Goal: Task Accomplishment & Management: Manage account settings

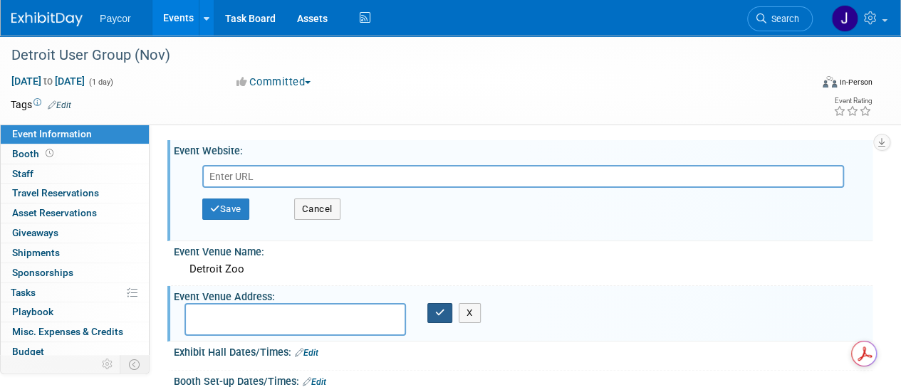
click at [437, 309] on icon "button" at bounding box center [440, 312] width 10 height 9
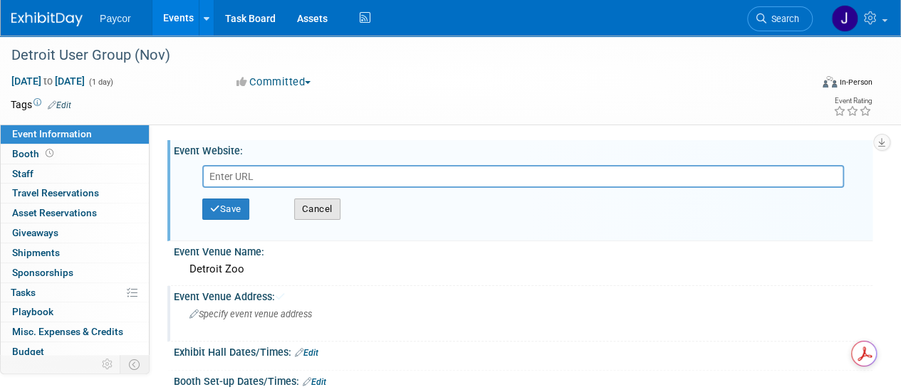
click at [324, 213] on button "Cancel" at bounding box center [317, 209] width 46 height 21
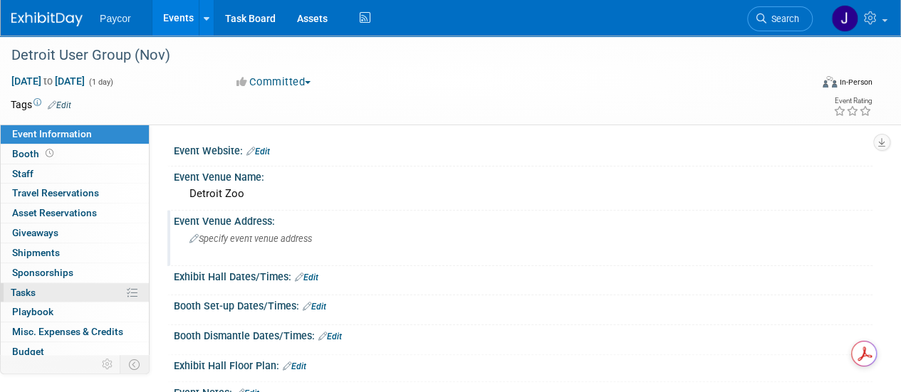
click at [61, 294] on link "0% Tasks 0%" at bounding box center [75, 292] width 148 height 19
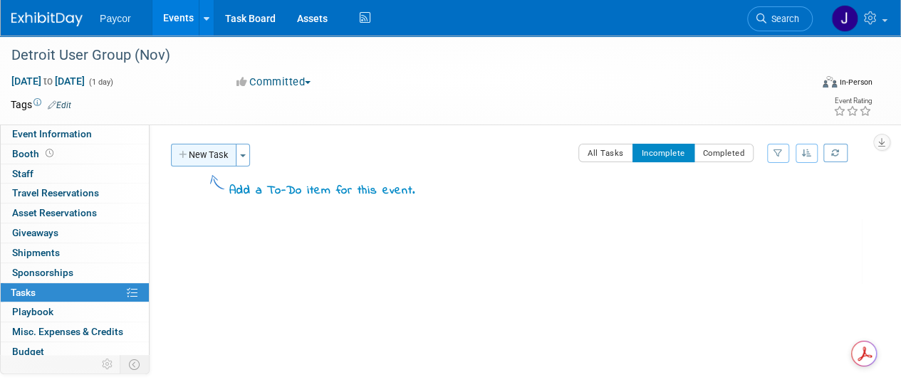
click at [209, 147] on button "New Task" at bounding box center [204, 155] width 66 height 23
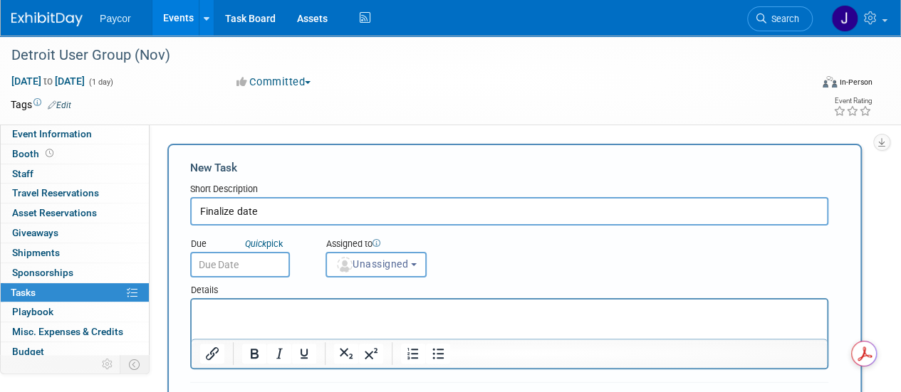
type input "Finalize date"
click at [228, 269] on input "text" at bounding box center [240, 265] width 100 height 26
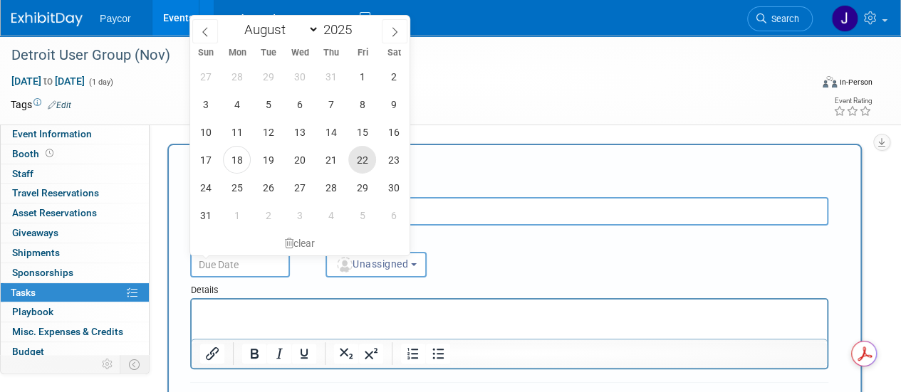
click at [356, 157] on span "22" at bounding box center [362, 160] width 28 height 28
type input "Aug 22, 2025"
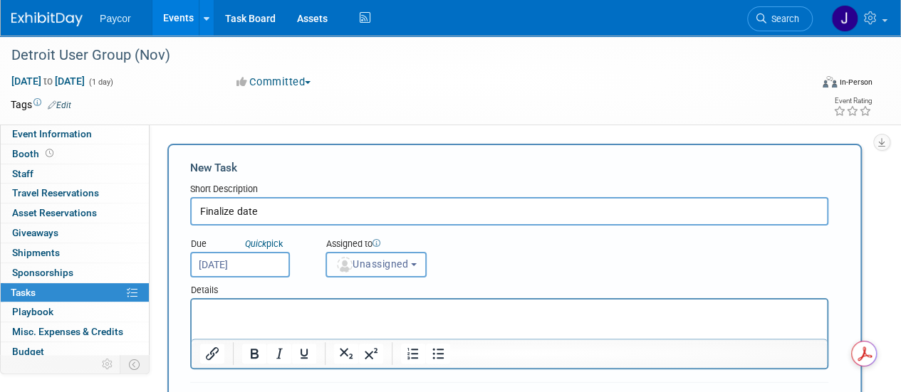
click at [368, 261] on span "Unassigned" at bounding box center [371, 264] width 73 height 11
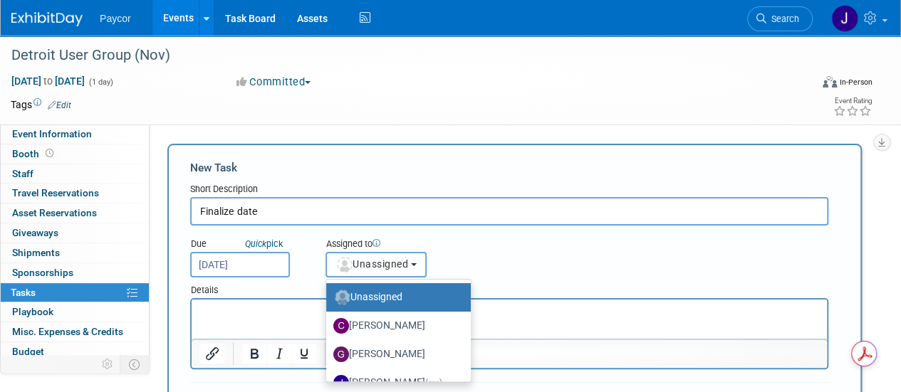
click at [386, 267] on span "Unassigned" at bounding box center [371, 264] width 73 height 11
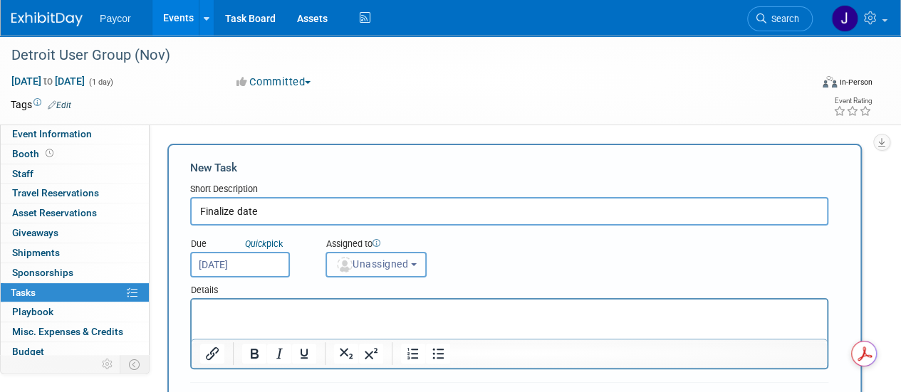
click at [386, 267] on span "Unassigned" at bounding box center [371, 264] width 73 height 11
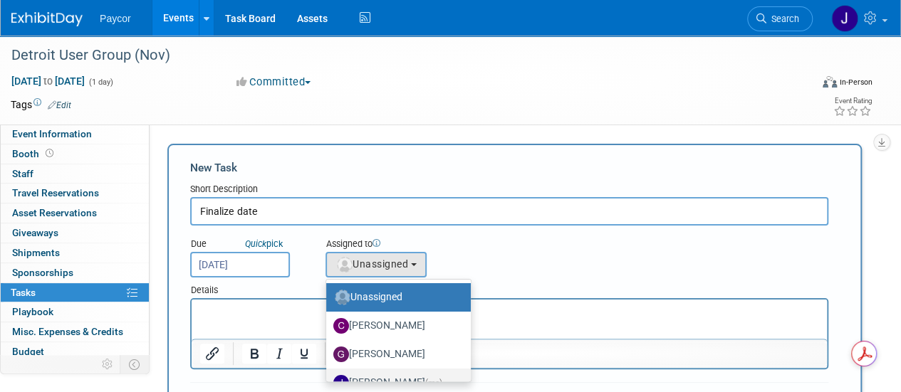
click at [405, 378] on label "Jenny Campbell (me)" at bounding box center [394, 383] width 123 height 23
click at [328, 378] on input "Jenny Campbell (me)" at bounding box center [323, 381] width 9 height 9
select select "5fa4a4d0-7ecb-44c4-b541-fab562a46234"
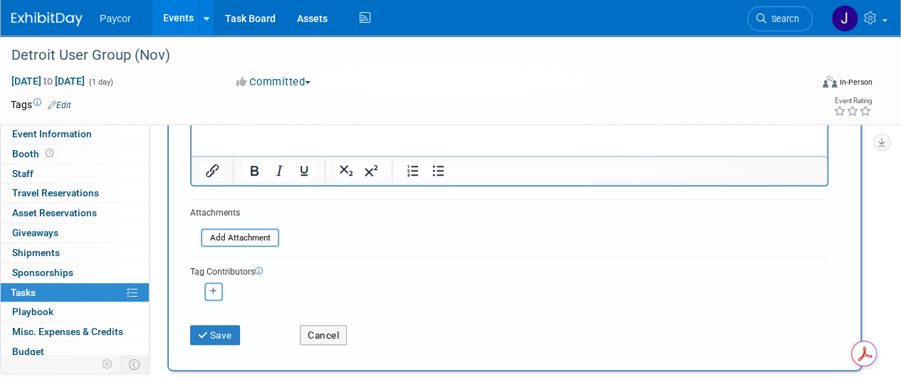
scroll to position [184, 0]
click at [224, 331] on button "Save" at bounding box center [215, 335] width 50 height 20
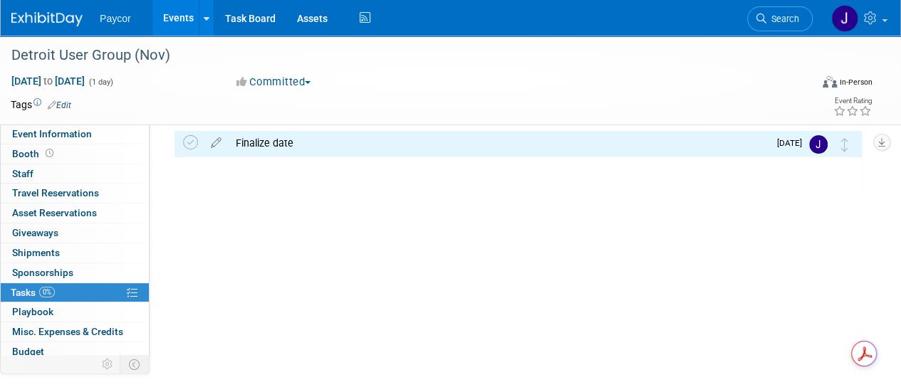
scroll to position [0, 0]
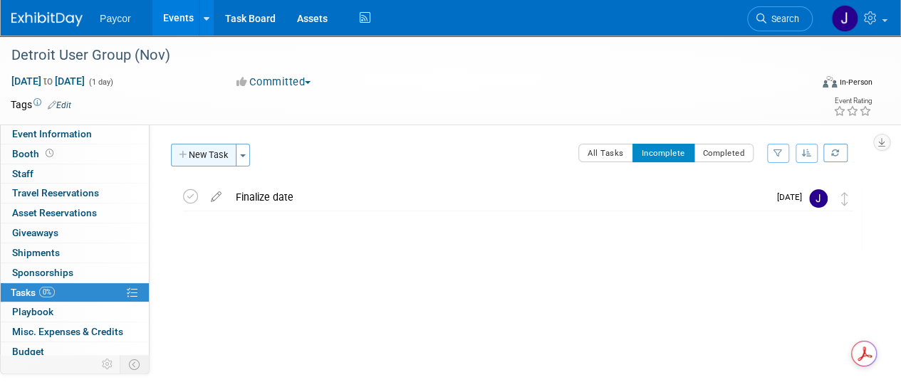
click at [209, 157] on button "New Task" at bounding box center [204, 155] width 66 height 23
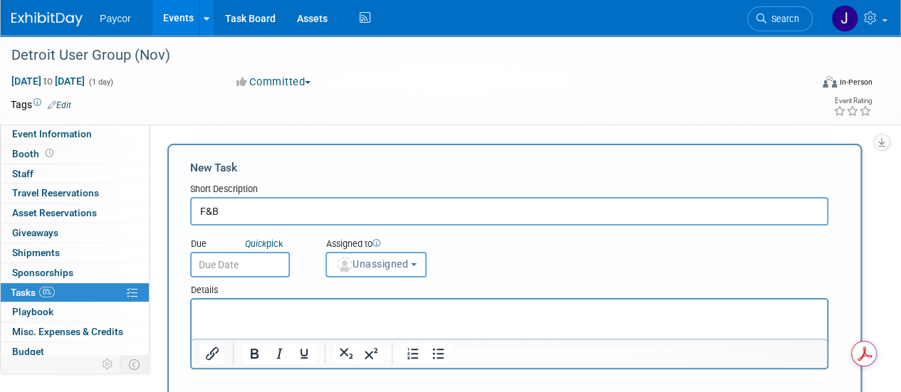
type input "F&B"
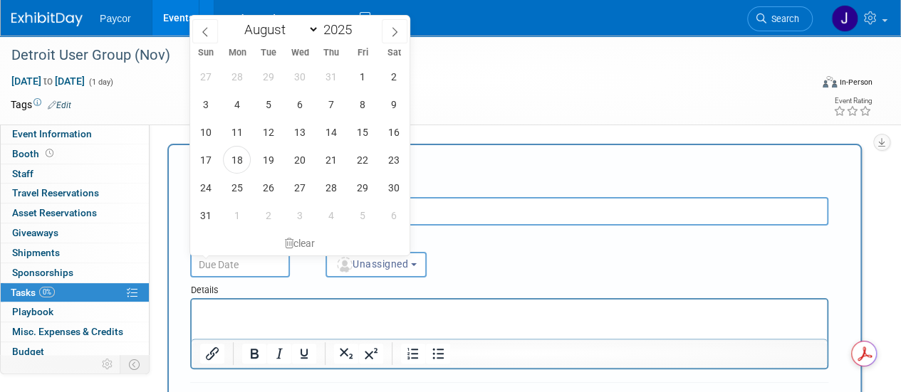
click at [233, 269] on input "text" at bounding box center [240, 265] width 100 height 26
click at [396, 28] on icon at bounding box center [395, 32] width 10 height 10
select select "9"
click at [305, 103] on span "8" at bounding box center [300, 104] width 28 height 28
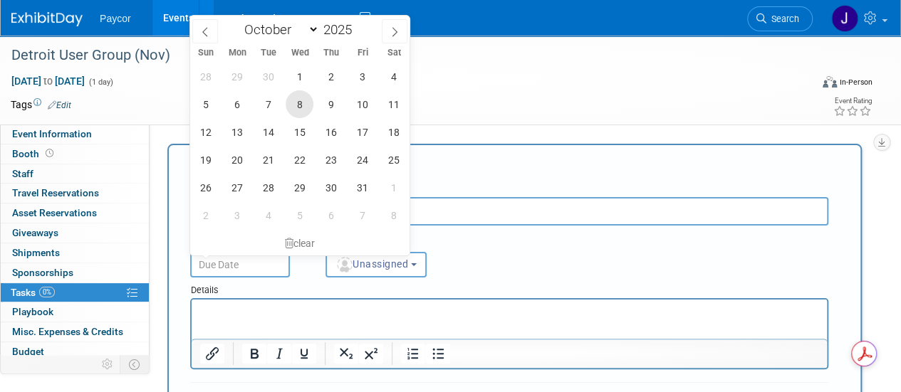
type input "Oct 8, 2025"
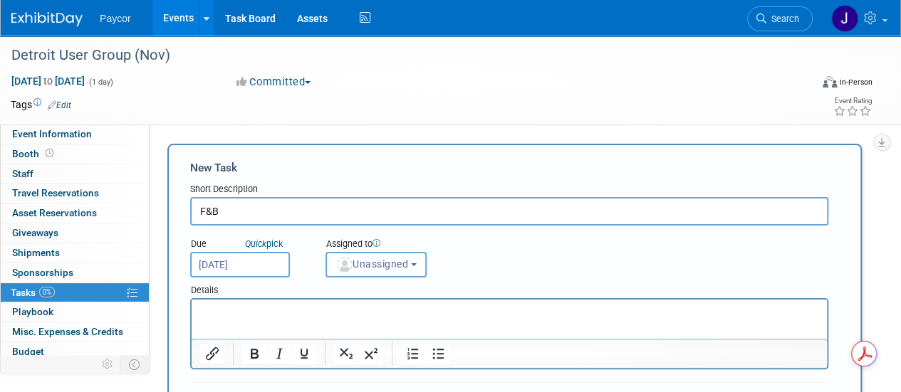
click at [377, 269] on span "Unassigned" at bounding box center [371, 264] width 73 height 11
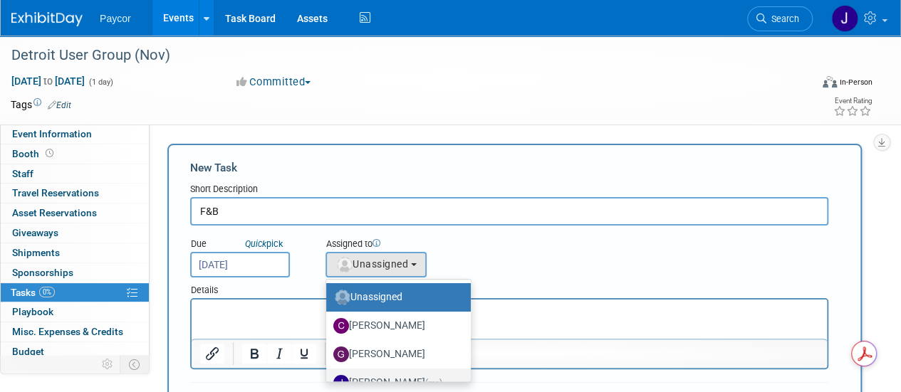
click at [388, 377] on label "Jenny Campbell (me)" at bounding box center [394, 383] width 123 height 23
click at [328, 377] on input "Jenny Campbell (me)" at bounding box center [323, 381] width 9 height 9
select select "5fa4a4d0-7ecb-44c4-b541-fab562a46234"
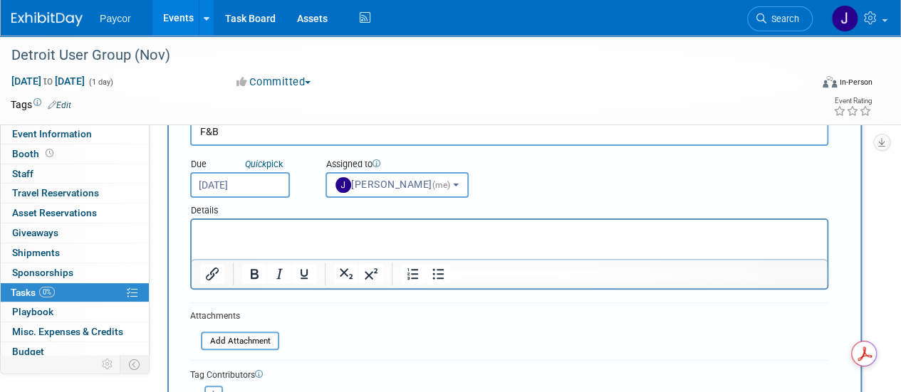
scroll to position [198, 0]
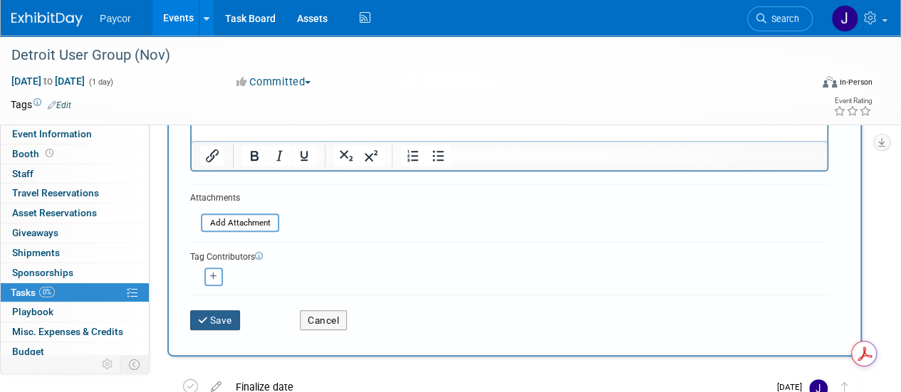
click at [225, 319] on button "Save" at bounding box center [215, 321] width 50 height 20
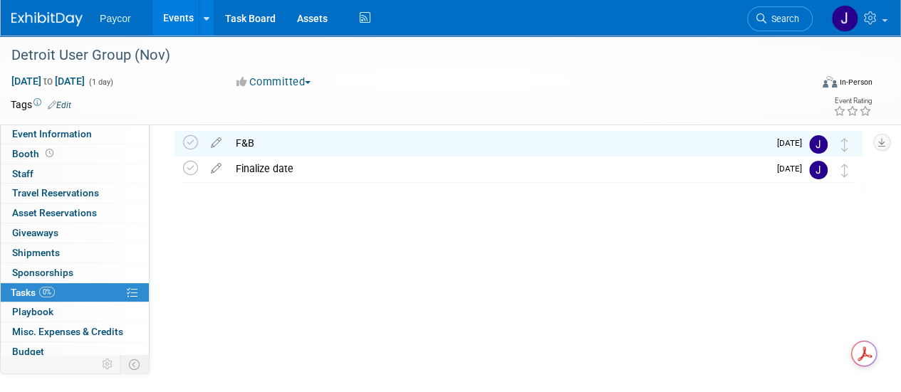
scroll to position [0, 0]
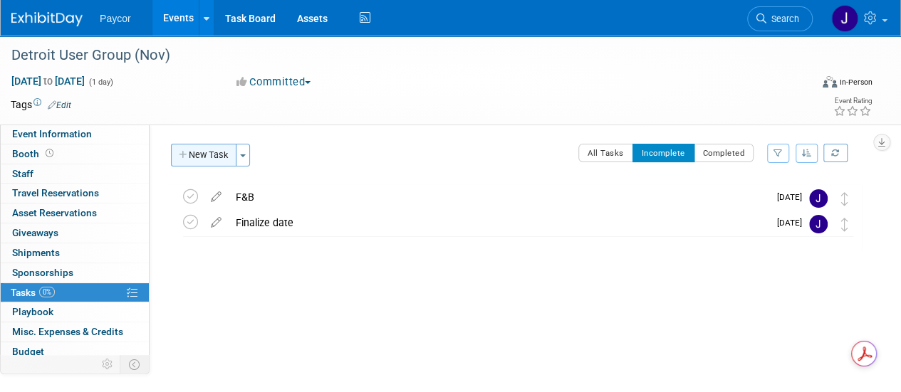
click at [215, 155] on button "New Task" at bounding box center [204, 155] width 66 height 23
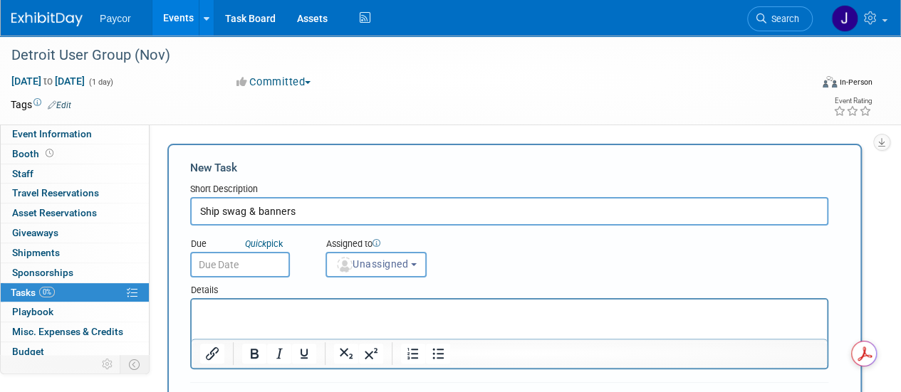
type input "Ship swag & banners"
click at [234, 261] on input "text" at bounding box center [240, 265] width 100 height 26
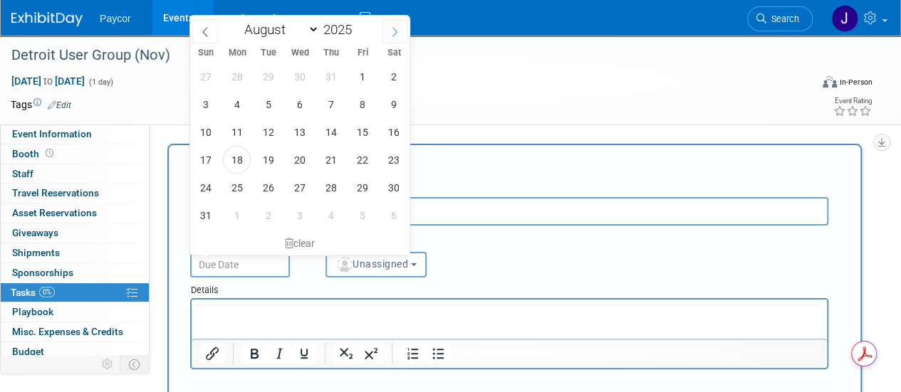
click at [389, 28] on span at bounding box center [395, 31] width 26 height 24
click at [397, 33] on icon at bounding box center [395, 32] width 10 height 10
select select "10"
click at [271, 72] on span "28" at bounding box center [268, 77] width 28 height 28
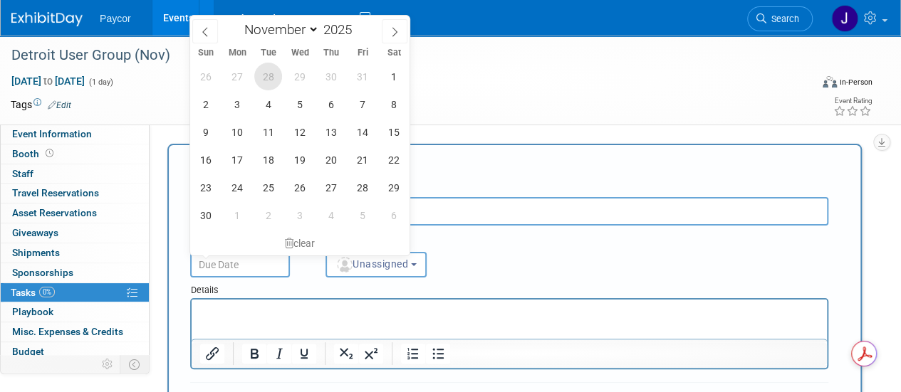
type input "Oct 28, 2025"
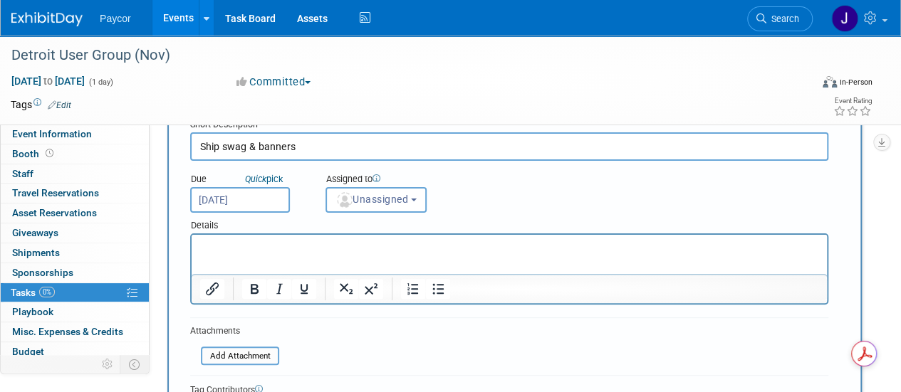
scroll to position [66, 0]
click at [395, 209] on button "Unassigned" at bounding box center [375, 200] width 101 height 26
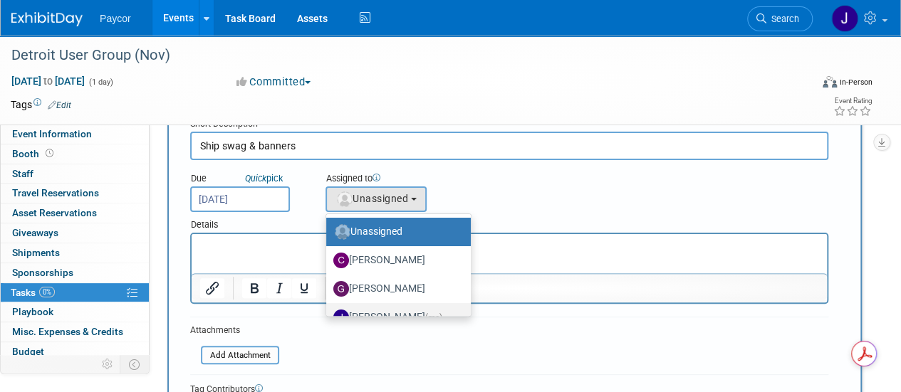
click at [386, 309] on label "Jenny Campbell (me)" at bounding box center [394, 317] width 123 height 23
click at [328, 311] on input "Jenny Campbell (me)" at bounding box center [323, 315] width 9 height 9
select select "5fa4a4d0-7ecb-44c4-b541-fab562a46234"
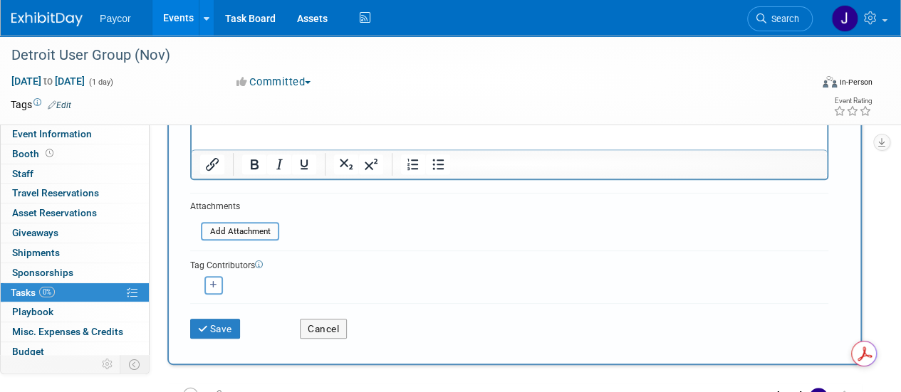
scroll to position [192, 0]
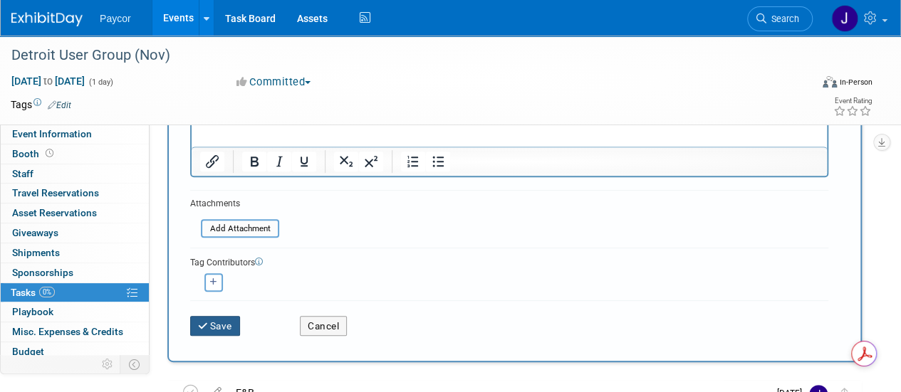
click at [225, 327] on button "Save" at bounding box center [215, 326] width 50 height 20
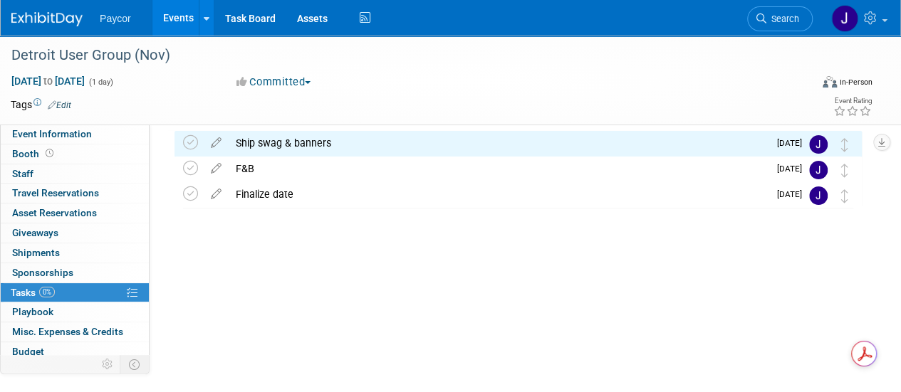
scroll to position [0, 0]
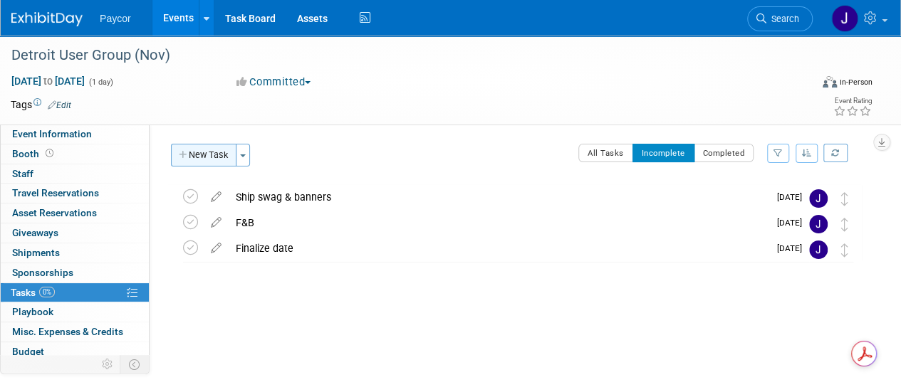
click at [221, 160] on button "New Task" at bounding box center [204, 155] width 66 height 23
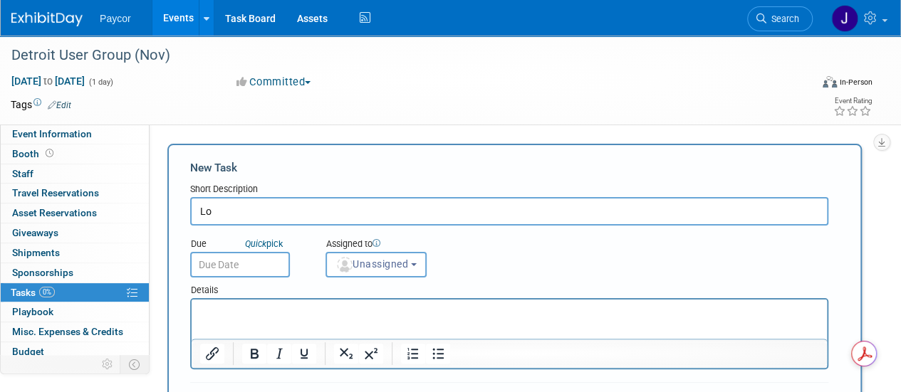
type input "L"
type input "Logistics call"
click at [234, 313] on p "Rich Text Area. Press ALT-0 for help." at bounding box center [509, 313] width 619 height 14
click at [382, 271] on button "Unassigned" at bounding box center [375, 265] width 101 height 26
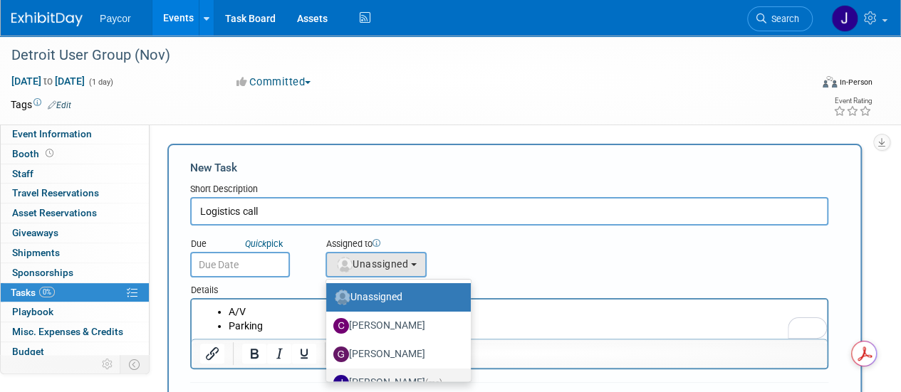
click at [373, 375] on label "Jenny Campbell (me)" at bounding box center [394, 383] width 123 height 23
click at [328, 377] on input "Jenny Campbell (me)" at bounding box center [323, 381] width 9 height 9
select select "5fa4a4d0-7ecb-44c4-b541-fab562a46234"
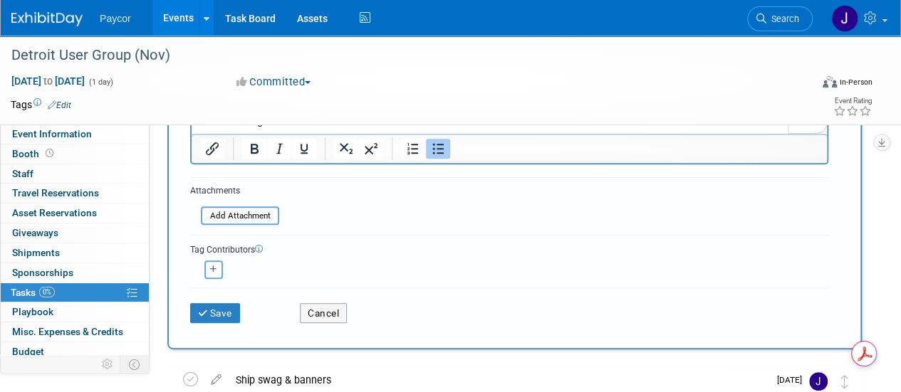
scroll to position [207, 0]
click at [219, 311] on button "Save" at bounding box center [215, 312] width 50 height 20
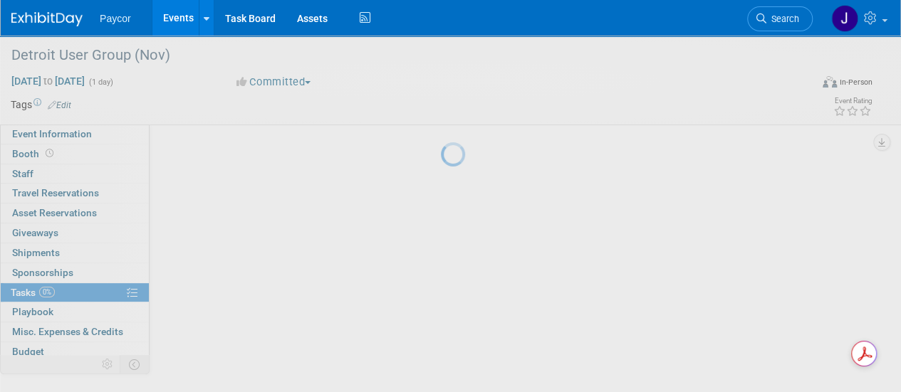
scroll to position [54, 0]
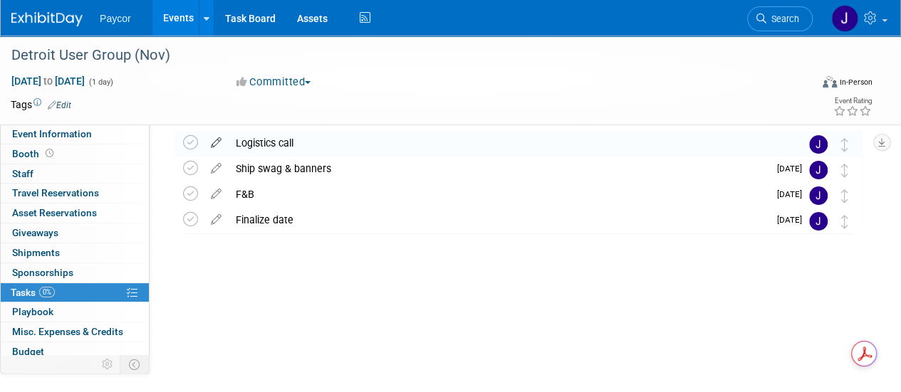
click at [215, 147] on icon at bounding box center [216, 140] width 25 height 18
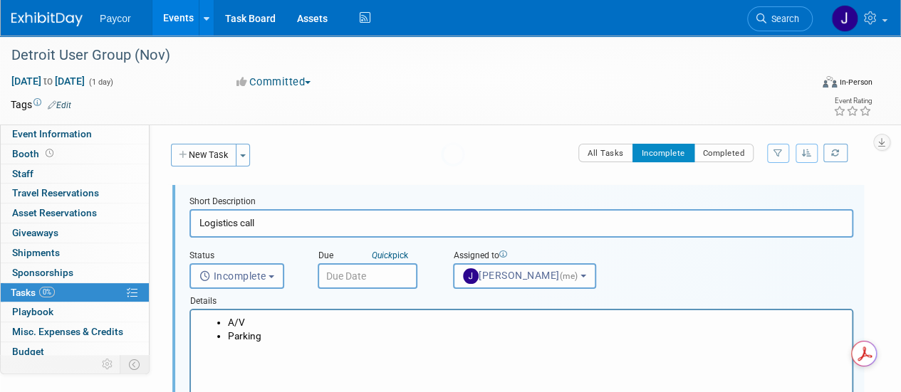
scroll to position [0, 0]
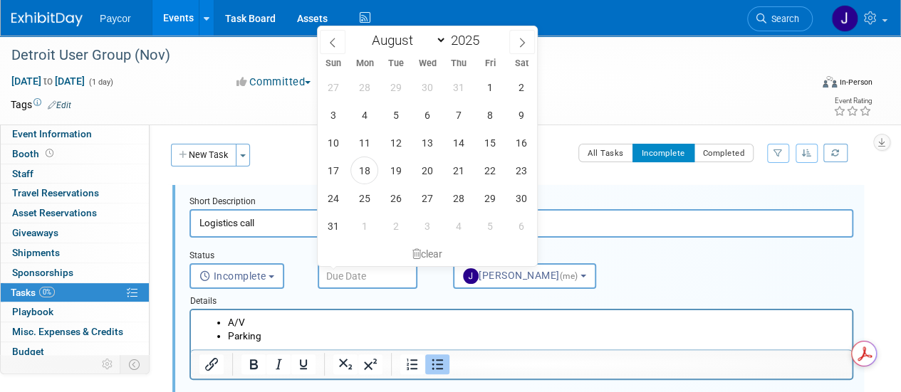
click at [353, 271] on input "text" at bounding box center [368, 277] width 100 height 26
click at [524, 45] on icon at bounding box center [522, 43] width 10 height 10
select select "8"
click at [428, 204] on span "1" at bounding box center [427, 198] width 28 height 28
type input "Oct 1, 2025"
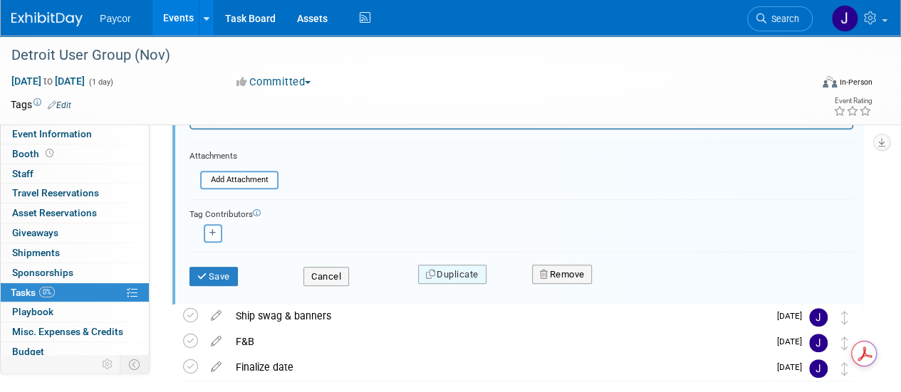
scroll to position [252, 0]
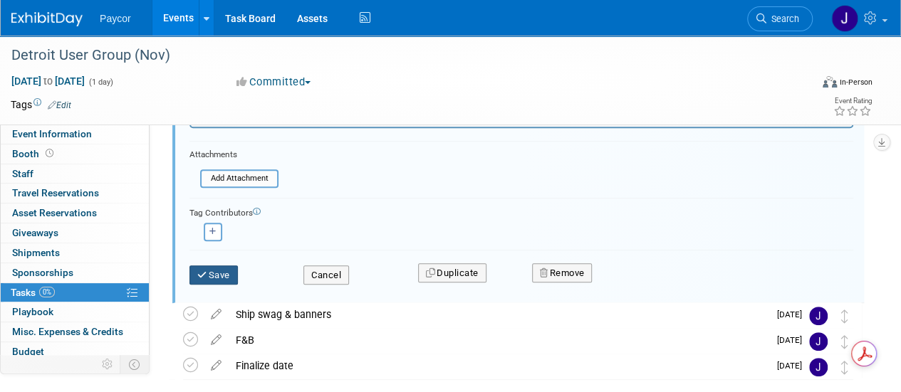
click at [219, 276] on button "Save" at bounding box center [213, 276] width 48 height 20
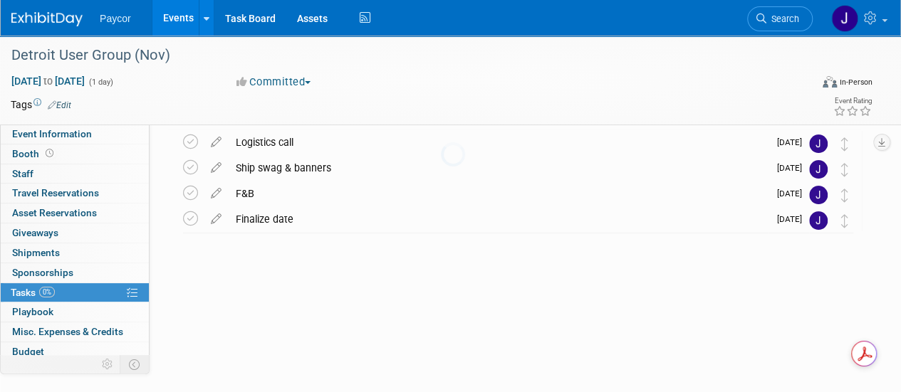
scroll to position [54, 0]
click at [219, 194] on icon at bounding box center [216, 191] width 25 height 18
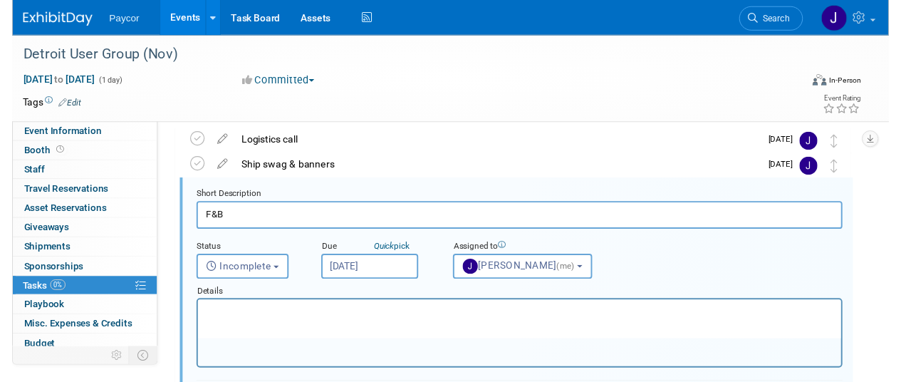
scroll to position [27, 0]
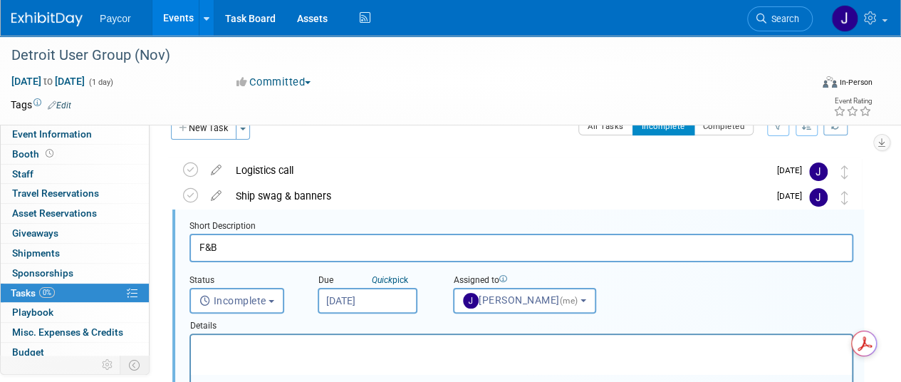
click at [199, 249] on input "F&B" at bounding box center [521, 248] width 664 height 28
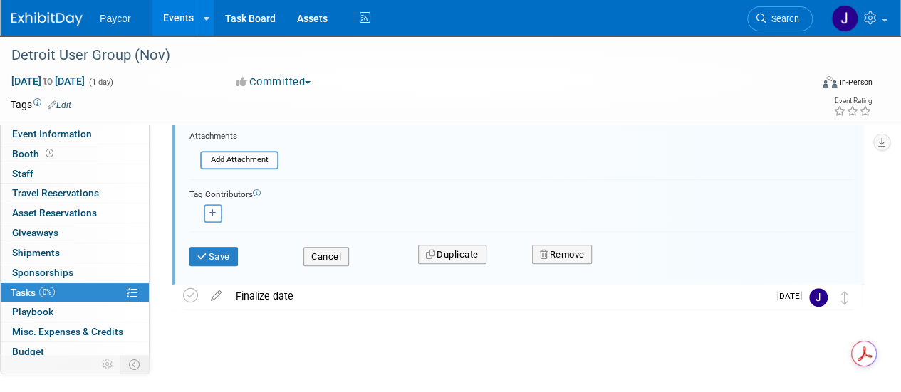
scroll to position [325, 0]
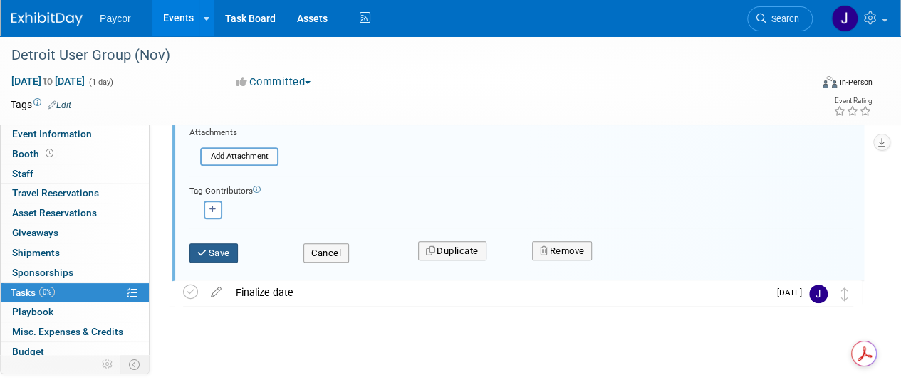
type input "Finalize F&B"
click at [225, 245] on button "Save" at bounding box center [213, 254] width 48 height 20
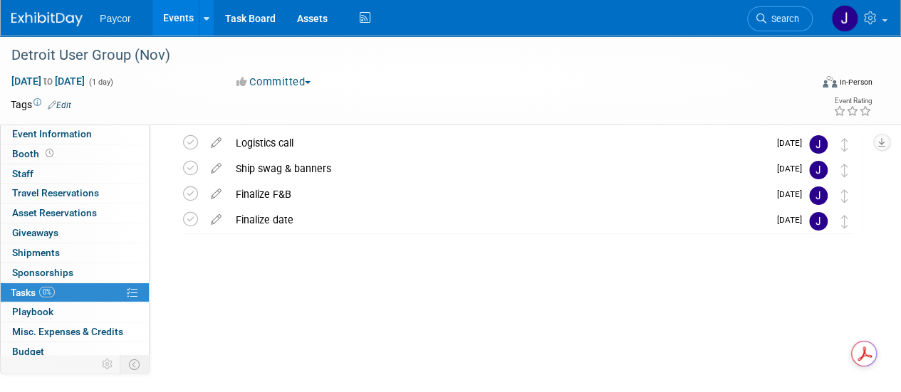
scroll to position [0, 0]
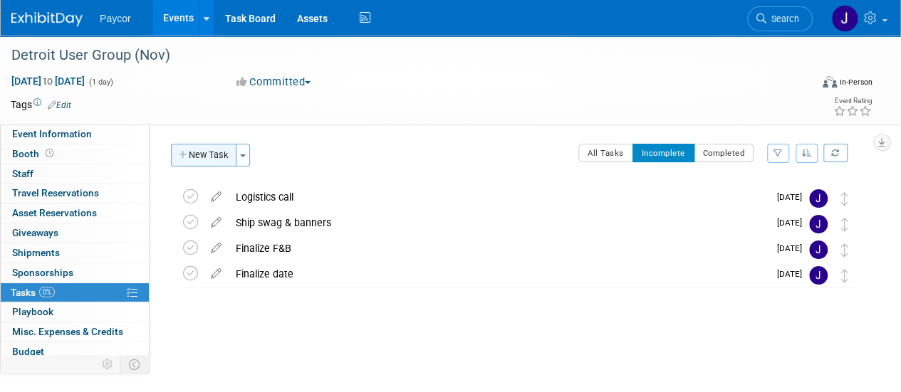
click at [215, 153] on button "New Task" at bounding box center [204, 155] width 66 height 23
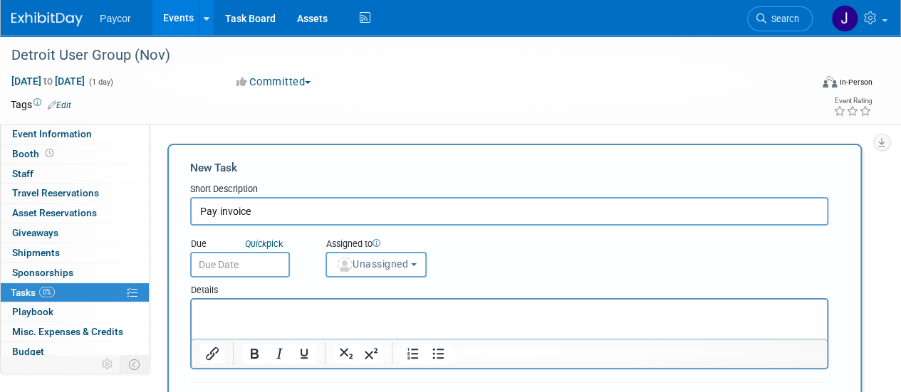
type input "Pay invoice"
click at [224, 269] on input "text" at bounding box center [240, 265] width 100 height 26
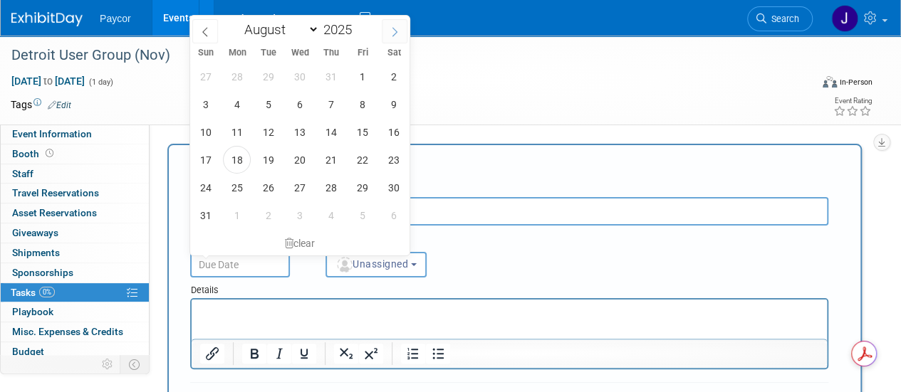
click at [396, 32] on icon at bounding box center [394, 32] width 5 height 9
select select "8"
click at [270, 157] on span "23" at bounding box center [268, 160] width 28 height 28
type input "Sep 23, 2025"
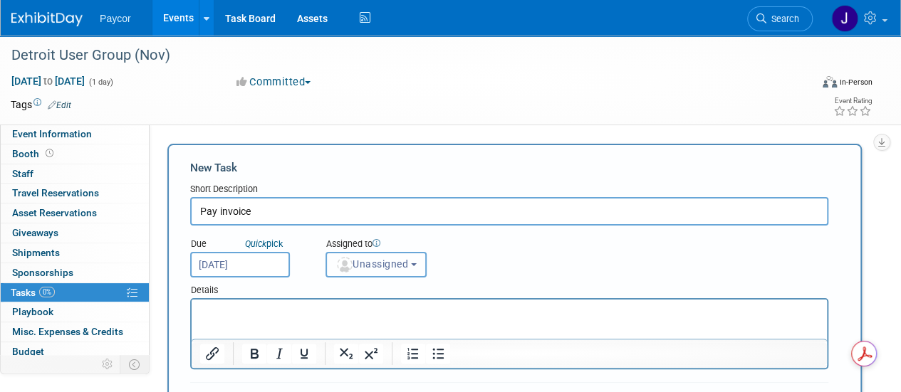
click at [372, 266] on span "Unassigned" at bounding box center [371, 264] width 73 height 11
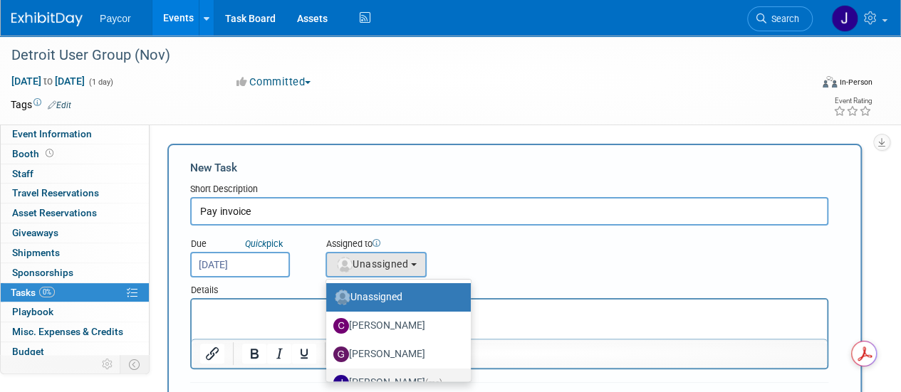
click at [374, 375] on label "Jenny Campbell (me)" at bounding box center [394, 383] width 123 height 23
click at [328, 377] on input "Jenny Campbell (me)" at bounding box center [323, 381] width 9 height 9
select select "5fa4a4d0-7ecb-44c4-b541-fab562a46234"
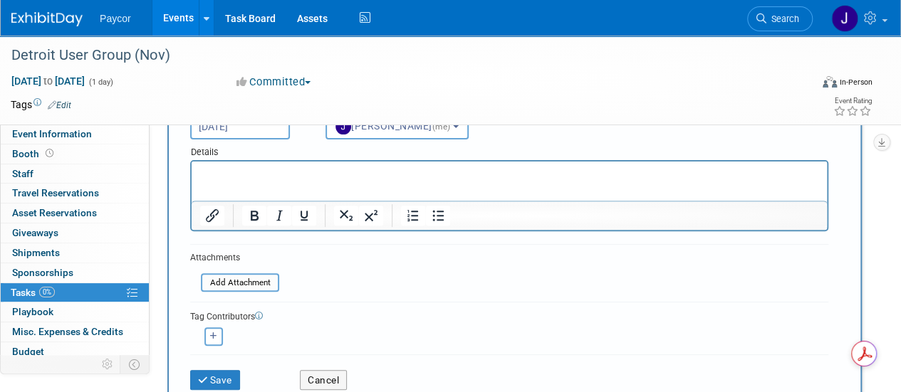
scroll to position [152, 0]
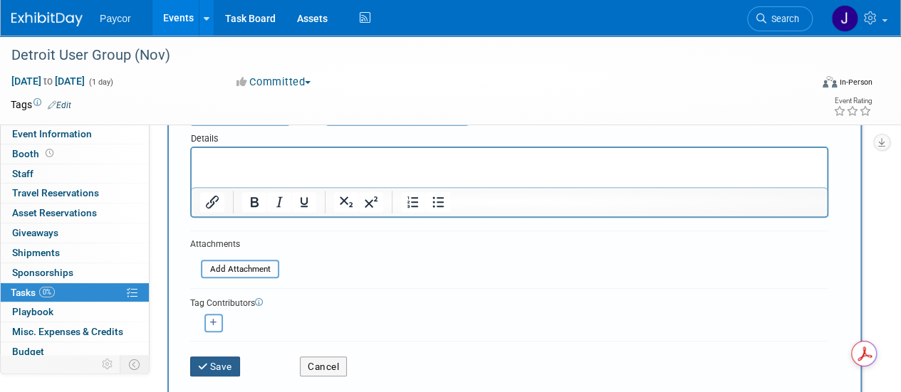
click at [230, 365] on button "Save" at bounding box center [215, 367] width 50 height 20
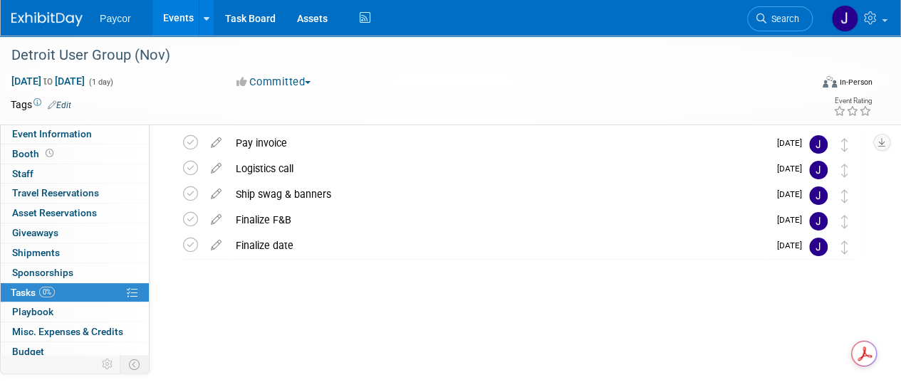
scroll to position [0, 0]
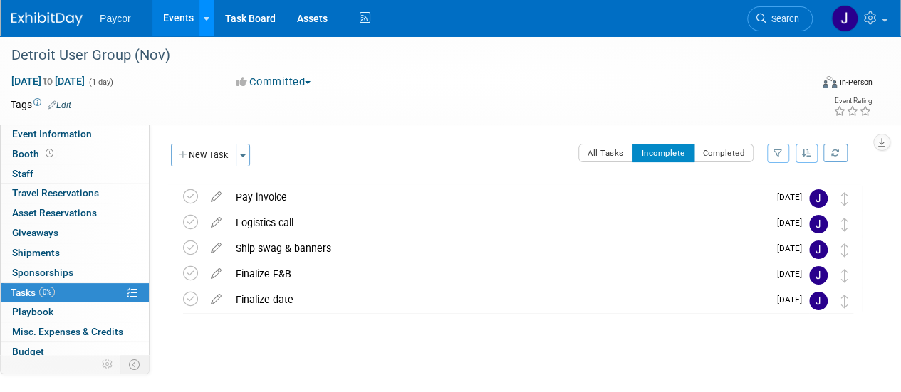
click at [207, 23] on div at bounding box center [207, 18] width 6 height 14
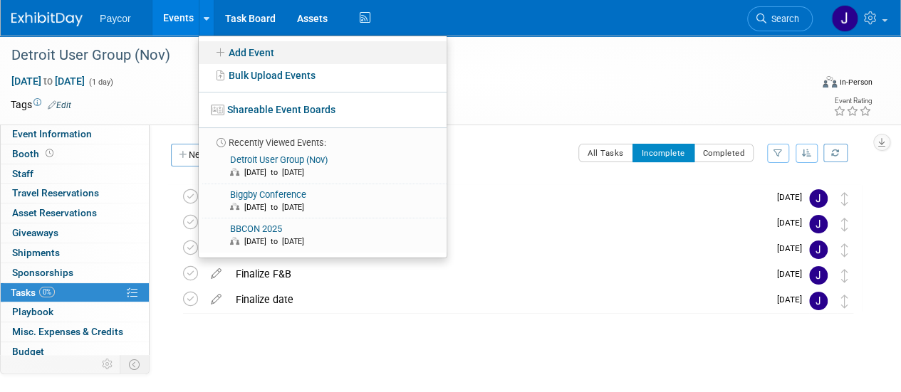
click at [252, 51] on link "Add Event" at bounding box center [323, 52] width 248 height 23
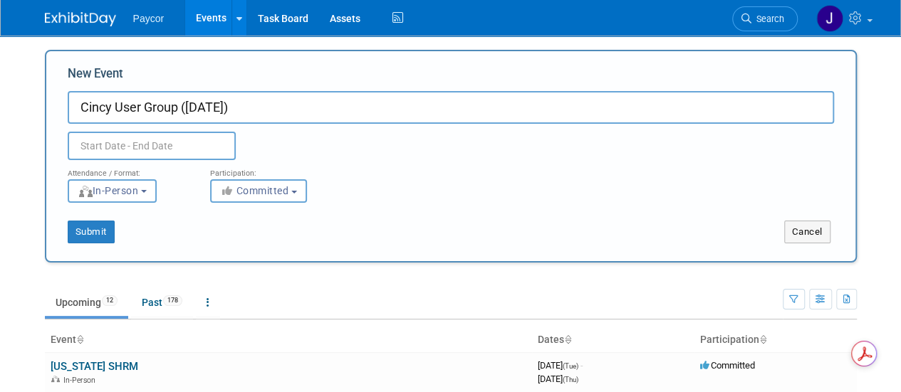
drag, startPoint x: 257, startPoint y: 108, endPoint x: 182, endPoint y: 110, distance: 75.6
click at [182, 110] on input "Cincy User Group ([DATE])" at bounding box center [451, 107] width 766 height 33
type input "Cincy User Group"
click at [131, 152] on body "Paycor Events Add Event Bulk Upload Events Shareable Event Boards Recently View…" at bounding box center [450, 196] width 901 height 392
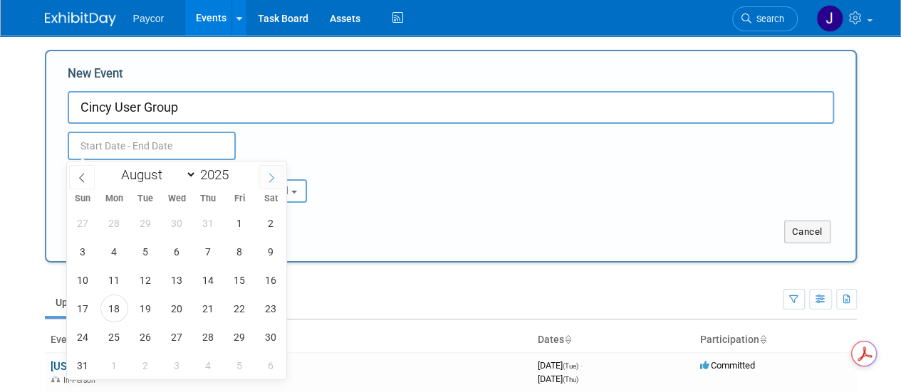
click at [271, 174] on icon at bounding box center [271, 178] width 10 height 10
select select "8"
click at [214, 273] on span "18" at bounding box center [208, 280] width 28 height 28
type input "[DATE] to [DATE]"
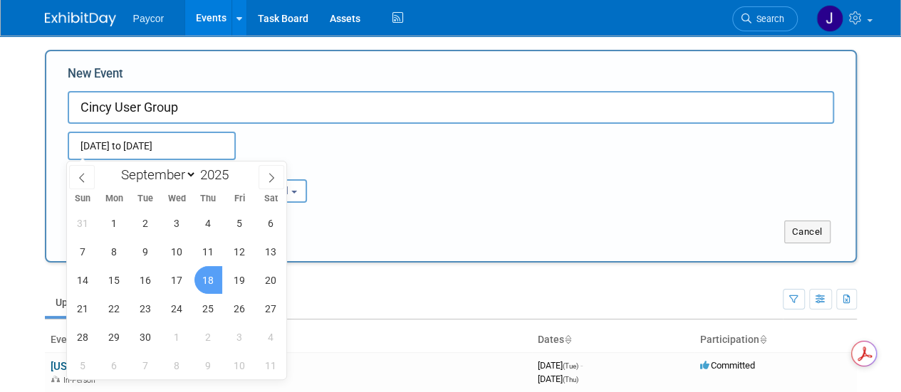
click at [370, 212] on div "Submit Cancel" at bounding box center [451, 223] width 788 height 41
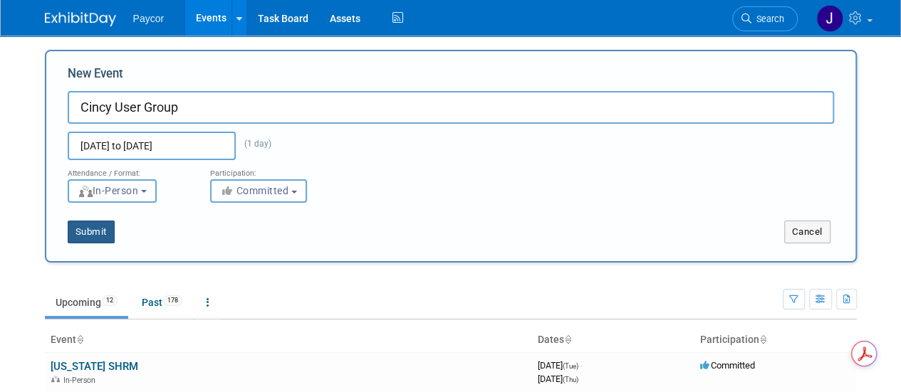
click at [100, 235] on button "Submit" at bounding box center [91, 232] width 47 height 23
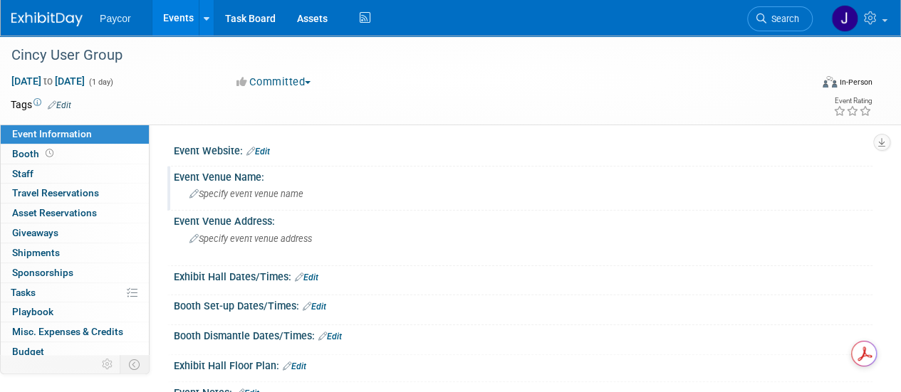
click at [269, 196] on span "Specify event venue name" at bounding box center [246, 194] width 114 height 11
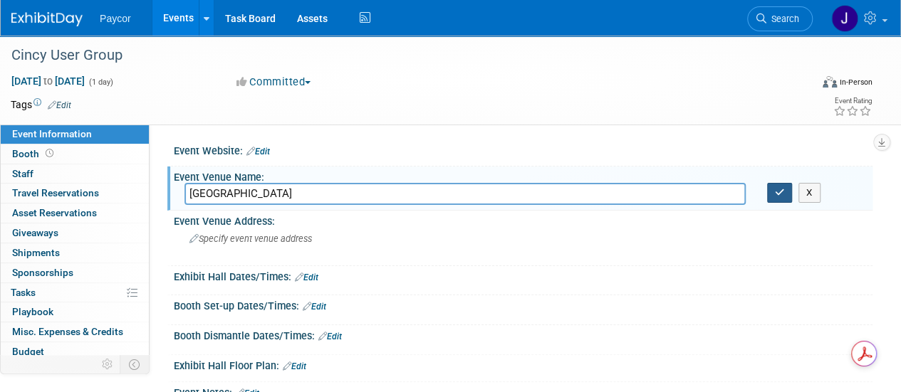
type input "Bengals Stadium"
click at [778, 193] on icon "button" at bounding box center [780, 192] width 10 height 9
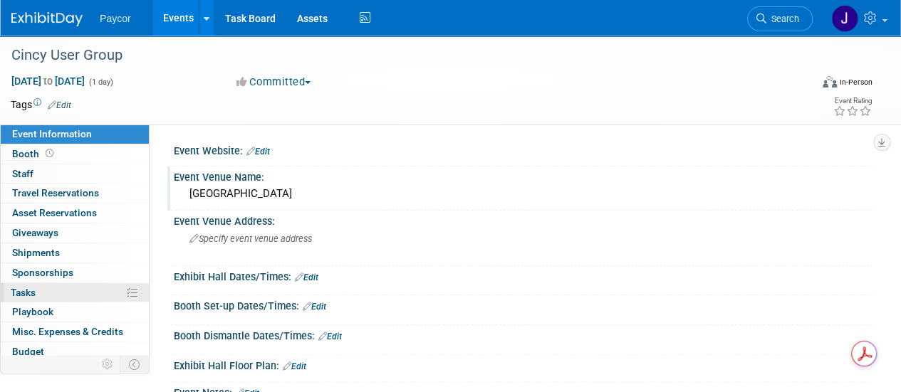
click at [73, 293] on link "0% Tasks 0%" at bounding box center [75, 292] width 148 height 19
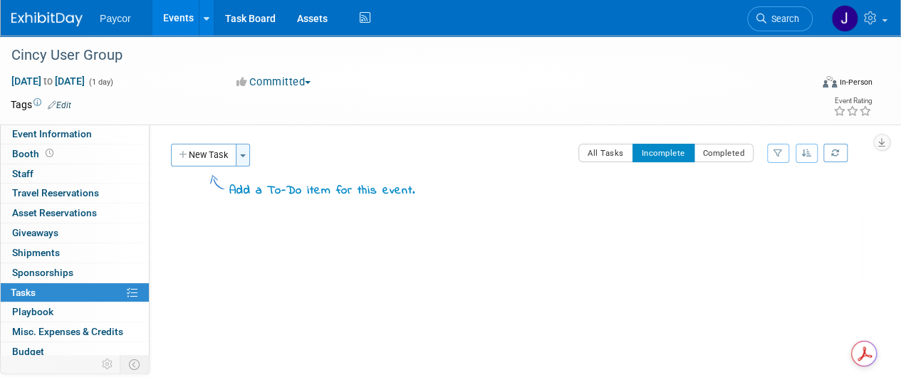
click at [242, 152] on button "Toggle Dropdown" at bounding box center [243, 155] width 14 height 23
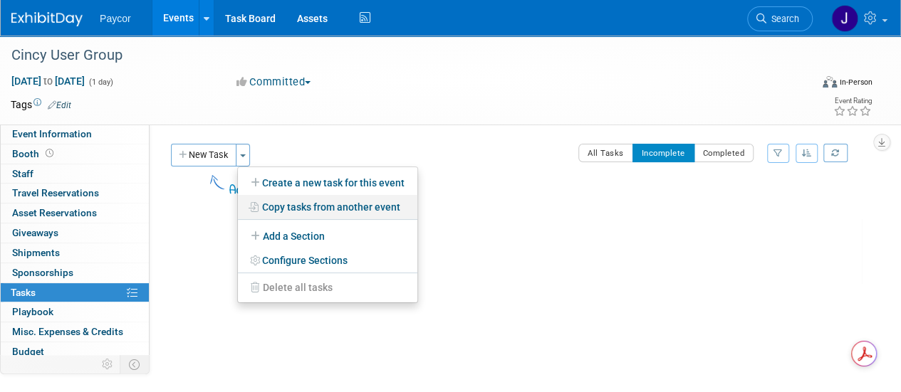
click at [271, 208] on link "Copy tasks from another event" at bounding box center [327, 207] width 179 height 24
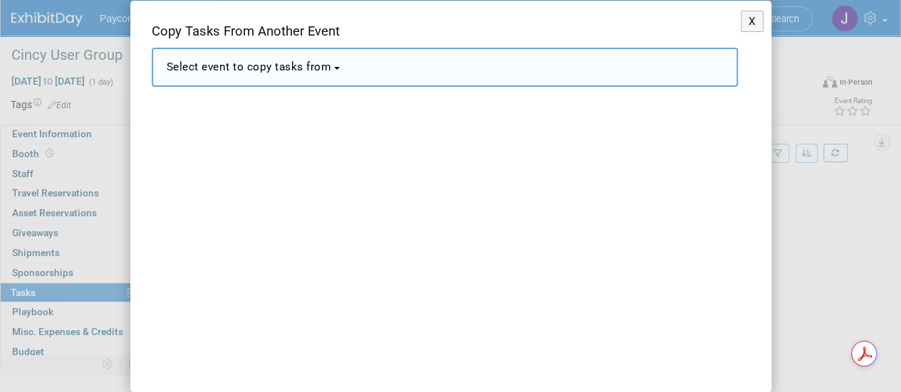
click at [270, 51] on button "Select event to copy tasks from" at bounding box center [445, 67] width 586 height 39
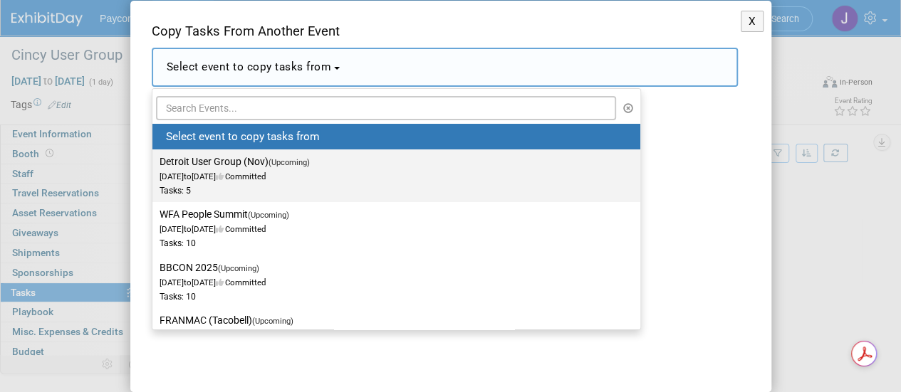
click at [254, 160] on label "Detroit User Group (Nov) (Upcoming) Nov 18, 2025 to Nov 18, 2025 Committed Task…" at bounding box center [393, 175] width 467 height 47
click at [155, 160] on input "Detroit User Group (Nov) (Upcoming) Nov 18, 2025 to Nov 18, 2025 Committed Task…" at bounding box center [149, 161] width 9 height 9
select select "11149900"
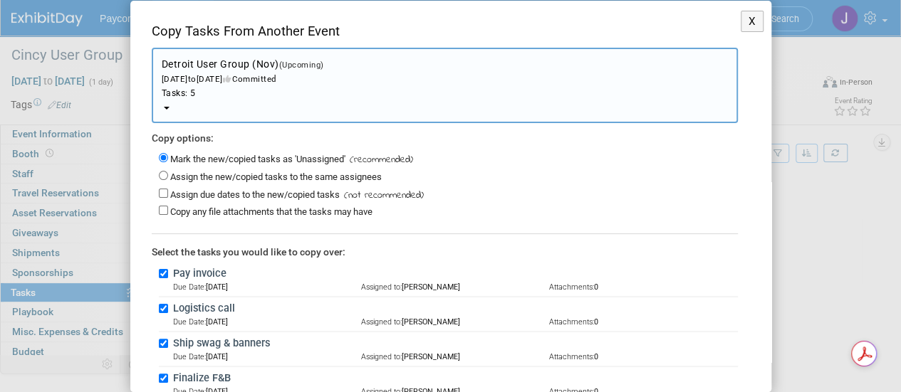
click at [185, 194] on label "Assign due dates to the new/copied tasks" at bounding box center [255, 194] width 170 height 11
click at [168, 194] on input "Assign due dates to the new/copied tasks" at bounding box center [163, 193] width 9 height 9
checkbox input "true"
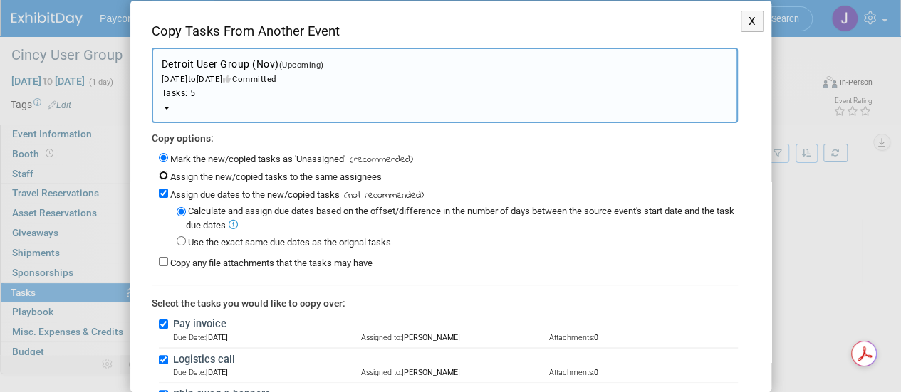
click at [167, 176] on input "Assign the new/copied tasks to the same assignees" at bounding box center [163, 175] width 9 height 9
radio input "true"
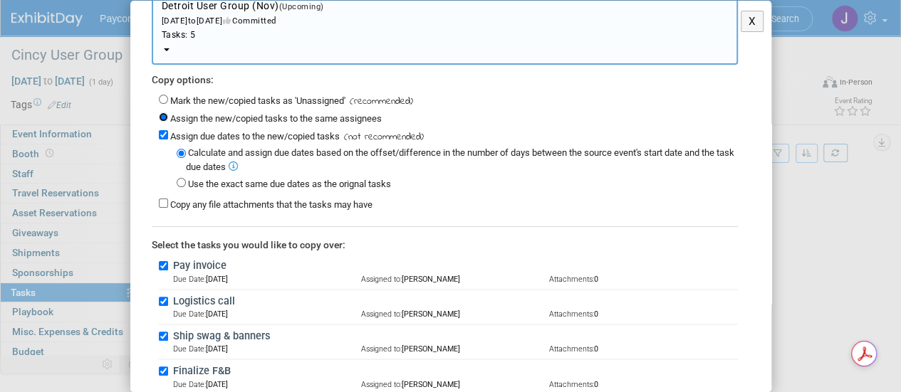
scroll to position [160, 0]
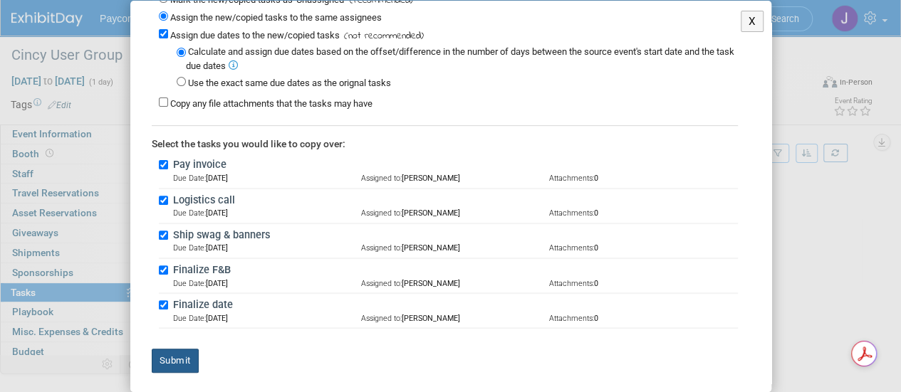
click at [181, 367] on button "Submit" at bounding box center [175, 361] width 47 height 24
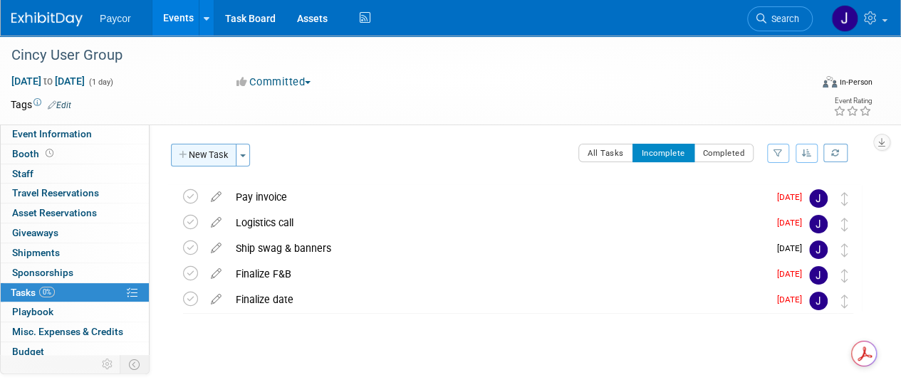
click at [207, 145] on button "New Task" at bounding box center [204, 155] width 66 height 23
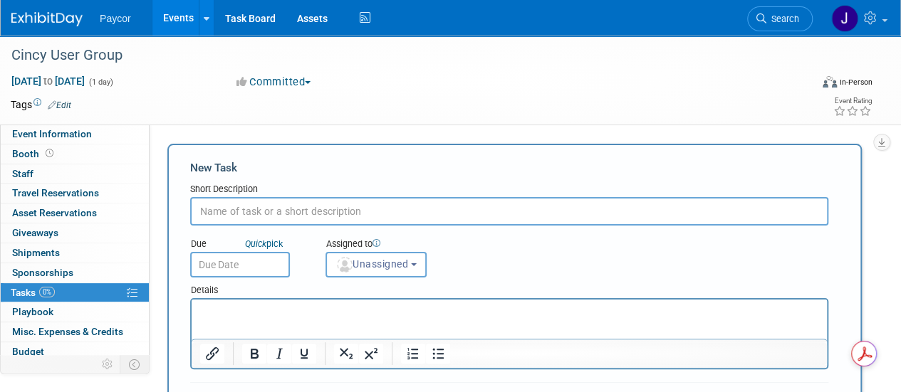
scroll to position [0, 0]
type input "Create Splash Page"
click at [346, 263] on img "button" at bounding box center [345, 265] width 16 height 16
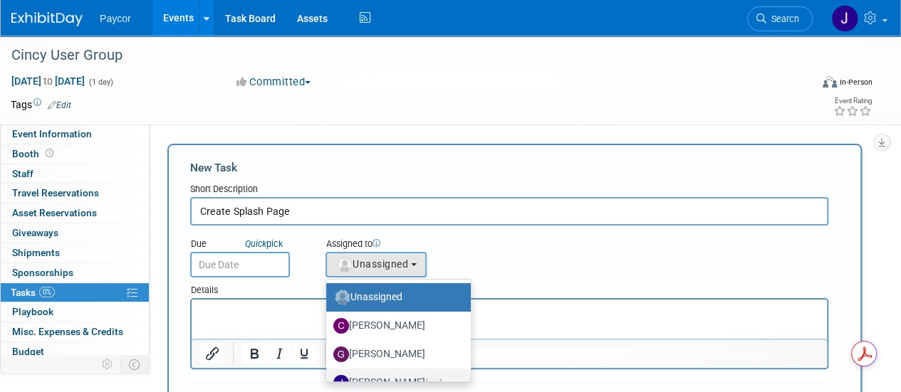
click at [379, 376] on label "Jenny Campbell (me)" at bounding box center [394, 383] width 123 height 23
click at [328, 377] on input "Jenny Campbell (me)" at bounding box center [323, 381] width 9 height 9
select select "5fa4a4d0-7ecb-44c4-b541-fab562a46234"
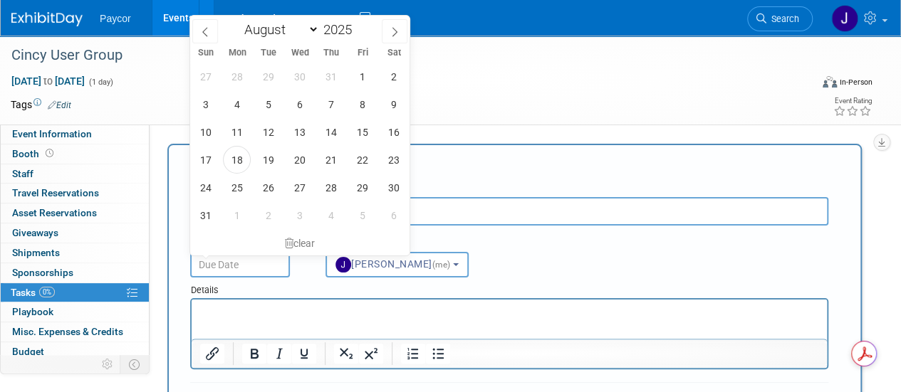
click at [251, 268] on input "text" at bounding box center [240, 265] width 100 height 26
click at [390, 37] on span at bounding box center [395, 31] width 26 height 24
click at [212, 32] on span at bounding box center [205, 31] width 26 height 24
select select "7"
click at [245, 157] on span "18" at bounding box center [237, 160] width 28 height 28
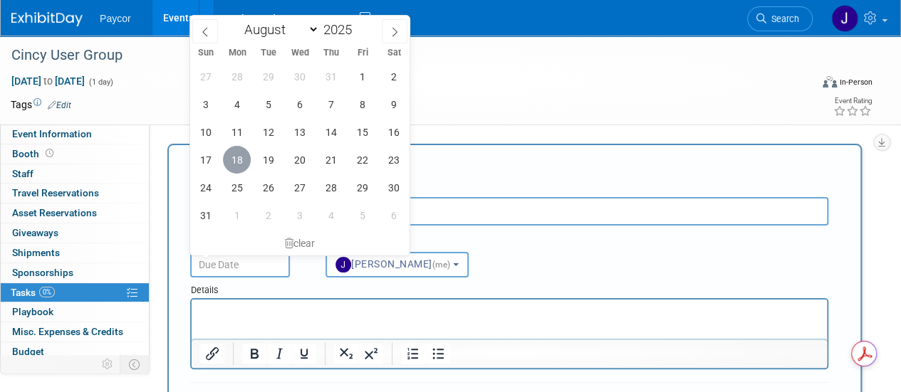
type input "Aug 18, 2025"
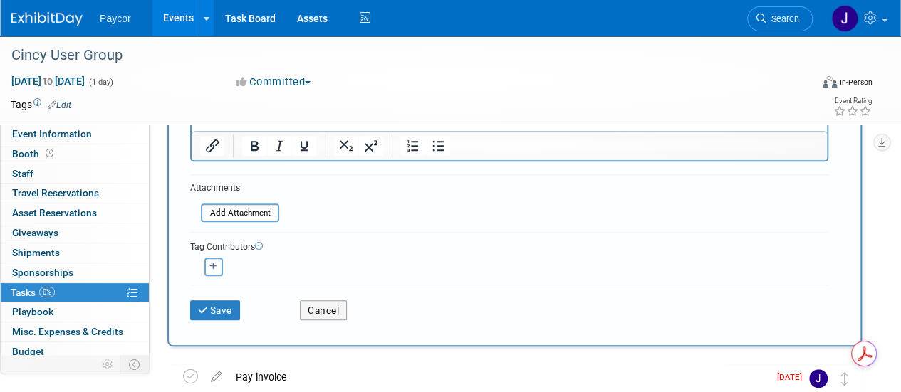
scroll to position [214, 0]
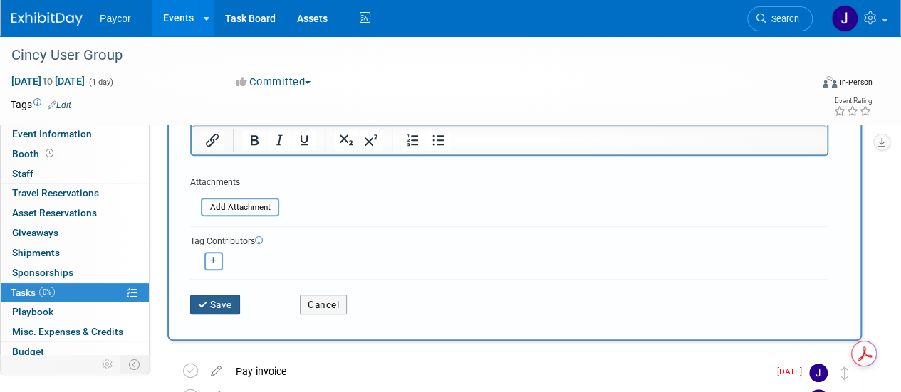
click at [231, 313] on button "Save" at bounding box center [215, 305] width 50 height 20
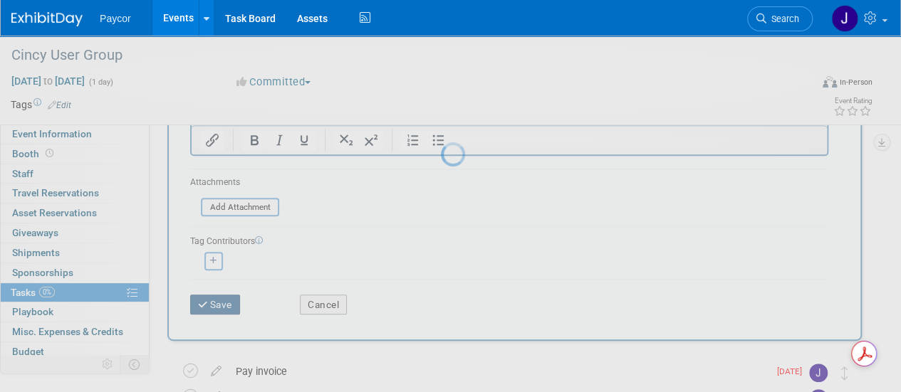
scroll to position [54, 0]
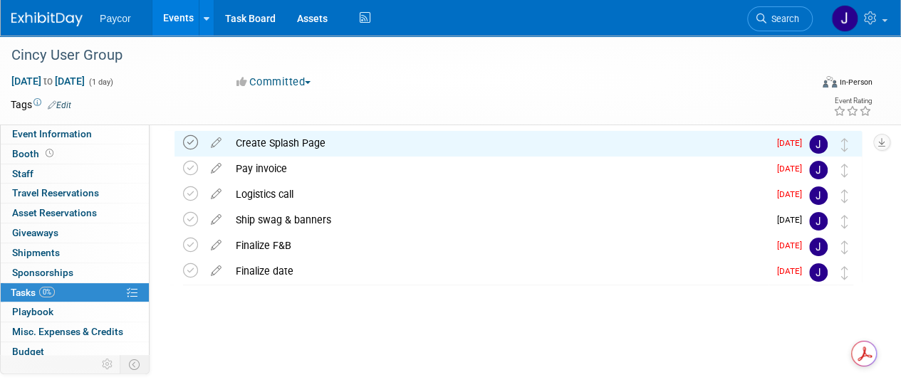
click at [192, 140] on icon at bounding box center [190, 142] width 15 height 15
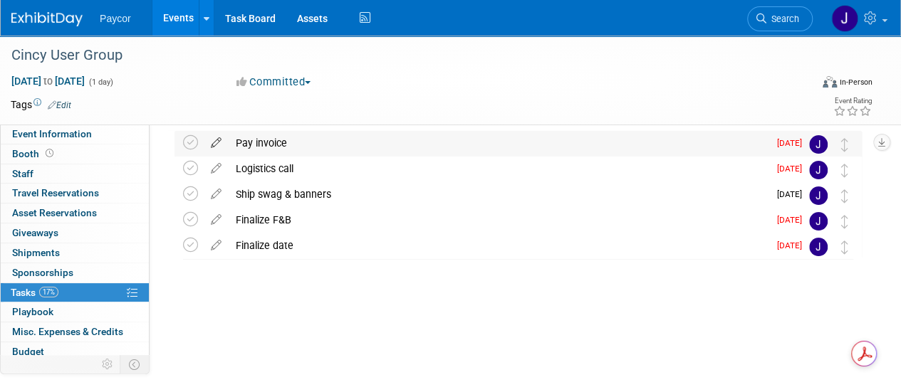
click at [218, 142] on icon at bounding box center [216, 140] width 25 height 18
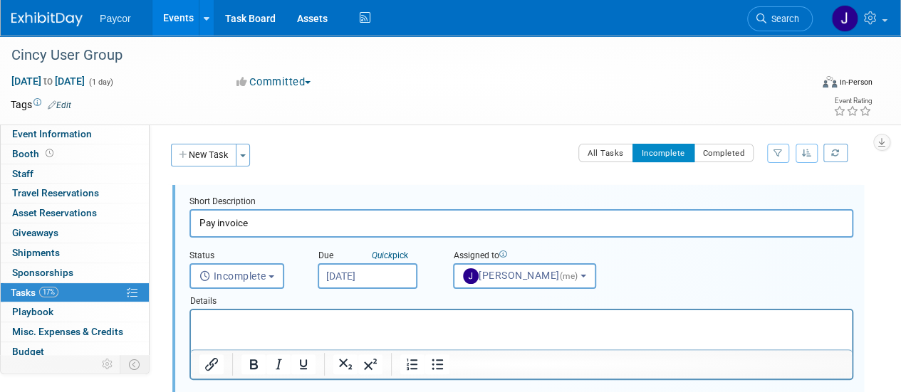
scroll to position [0, 0]
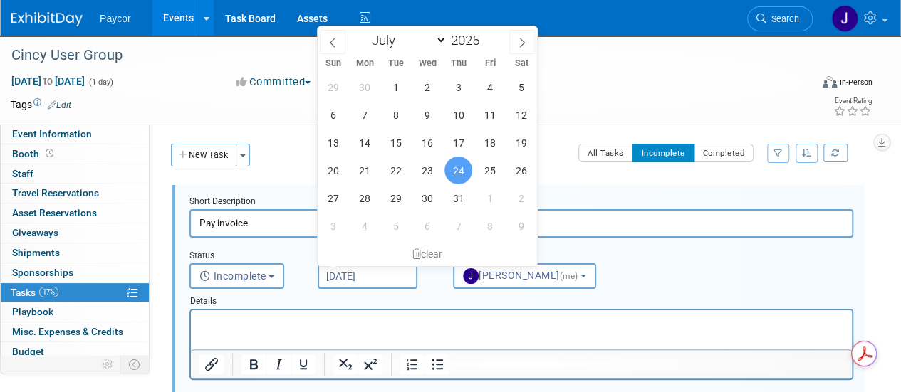
click at [349, 276] on input "Jul 24, 2025" at bounding box center [368, 277] width 100 height 26
click at [523, 41] on icon at bounding box center [522, 42] width 5 height 9
select select "7"
click at [482, 171] on span "22" at bounding box center [490, 171] width 28 height 28
type input "Aug 22, 2025"
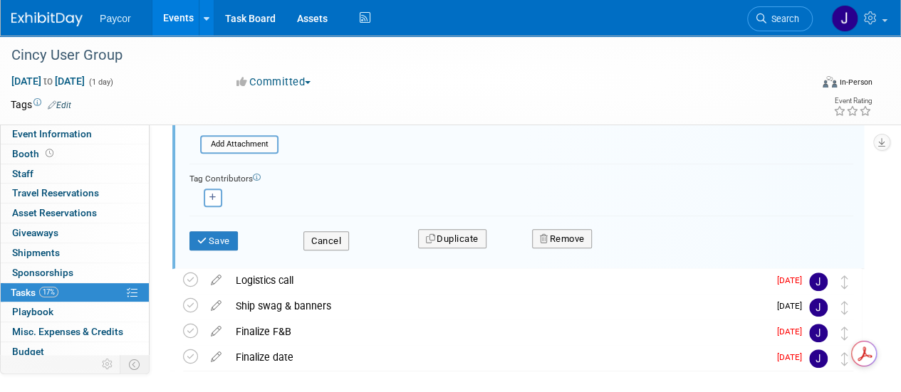
scroll to position [302, 0]
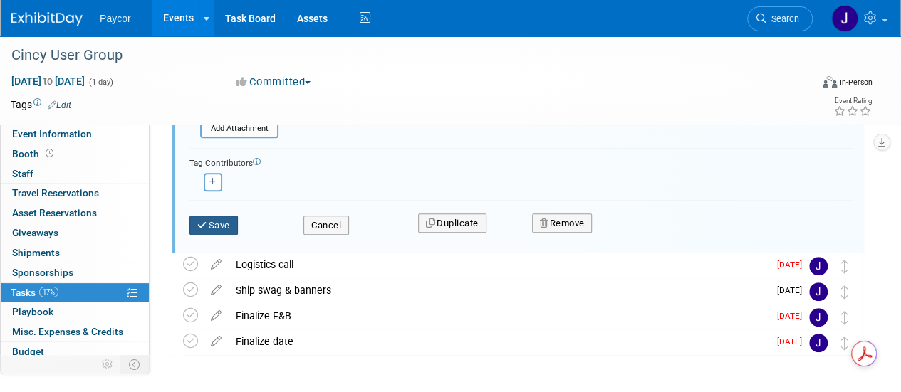
click at [228, 231] on button "Save" at bounding box center [213, 226] width 48 height 20
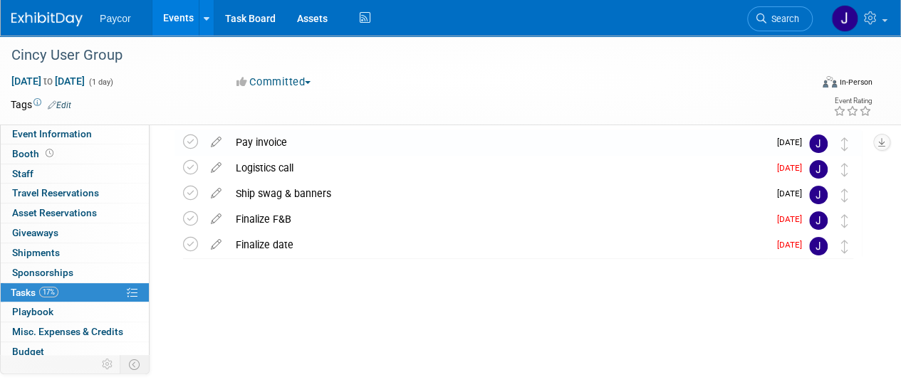
scroll to position [54, 0]
click at [196, 170] on icon at bounding box center [190, 168] width 15 height 15
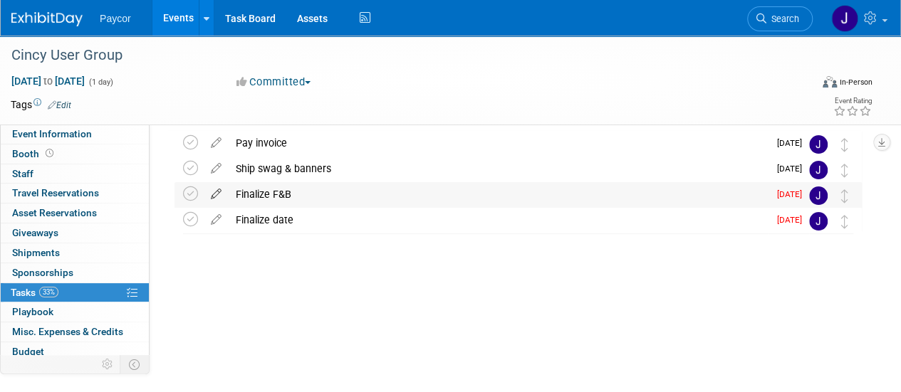
click at [216, 189] on icon at bounding box center [216, 191] width 25 height 18
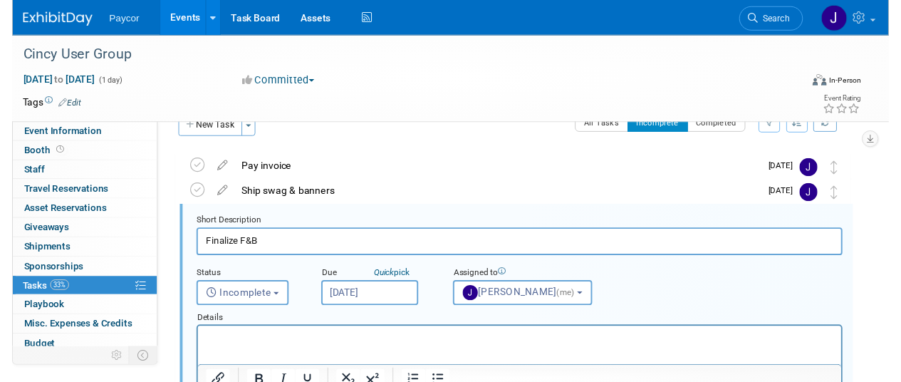
scroll to position [0, 0]
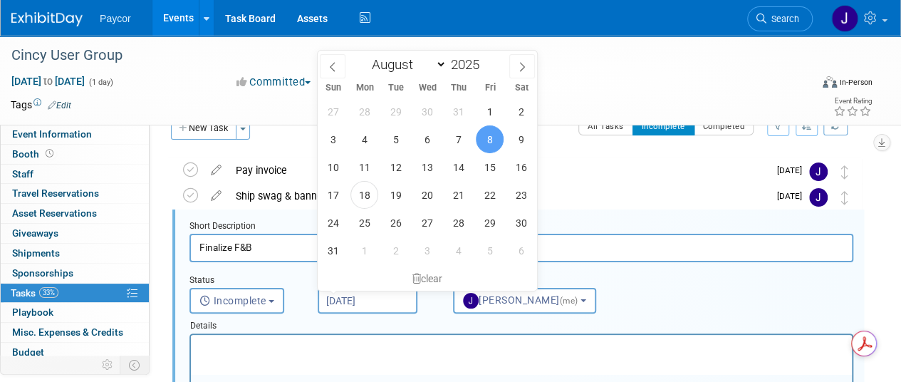
click at [347, 301] on input "Aug 8, 2025" at bounding box center [368, 301] width 100 height 26
click at [363, 228] on span "25" at bounding box center [364, 223] width 28 height 28
type input "Aug 25, 2025"
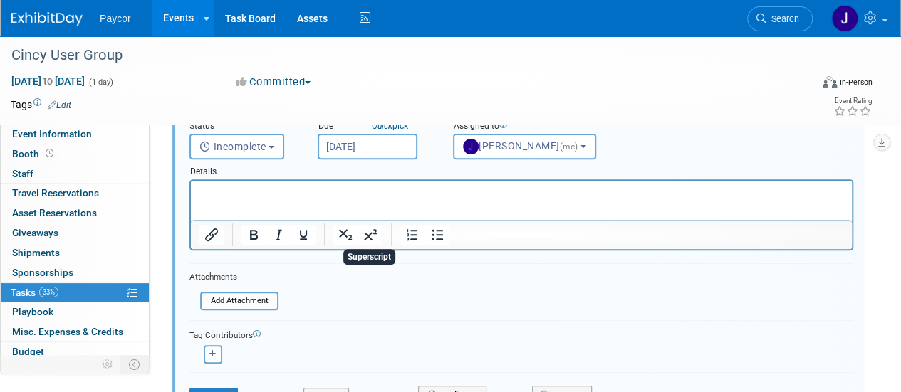
scroll to position [283, 0]
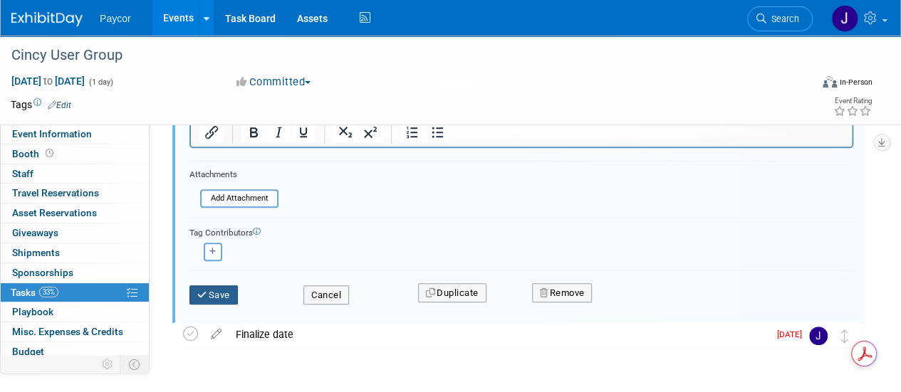
click at [222, 293] on button "Save" at bounding box center [213, 296] width 48 height 20
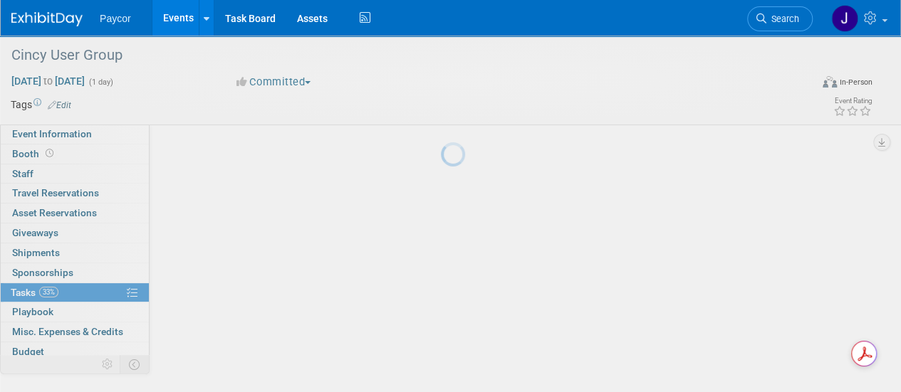
scroll to position [54, 0]
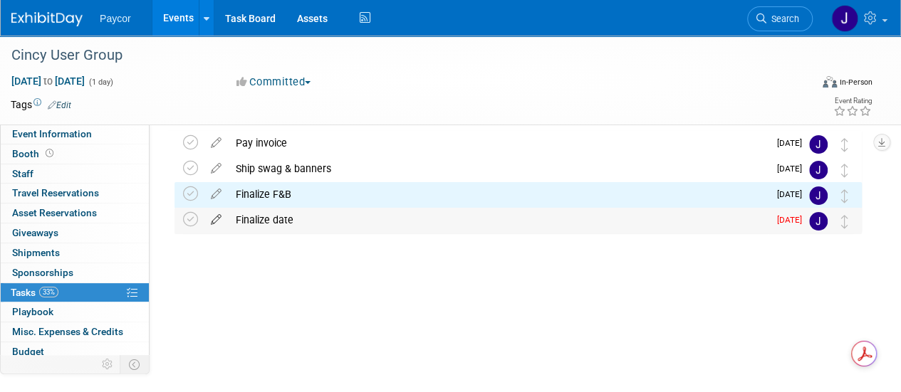
click at [217, 218] on icon at bounding box center [216, 217] width 25 height 18
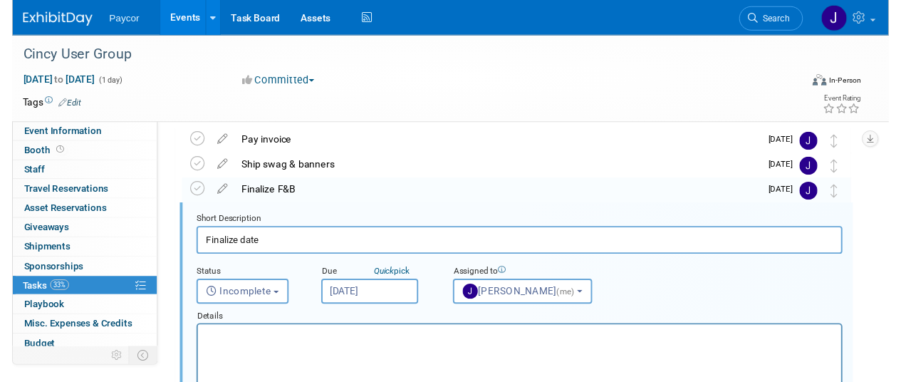
scroll to position [53, 0]
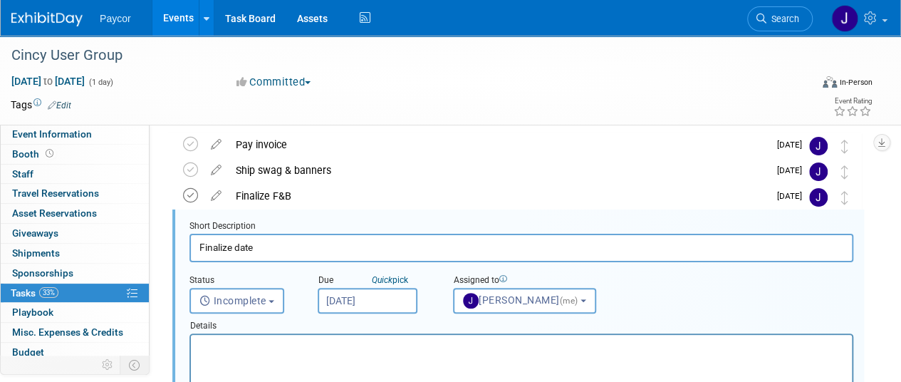
click at [194, 197] on icon at bounding box center [190, 195] width 15 height 15
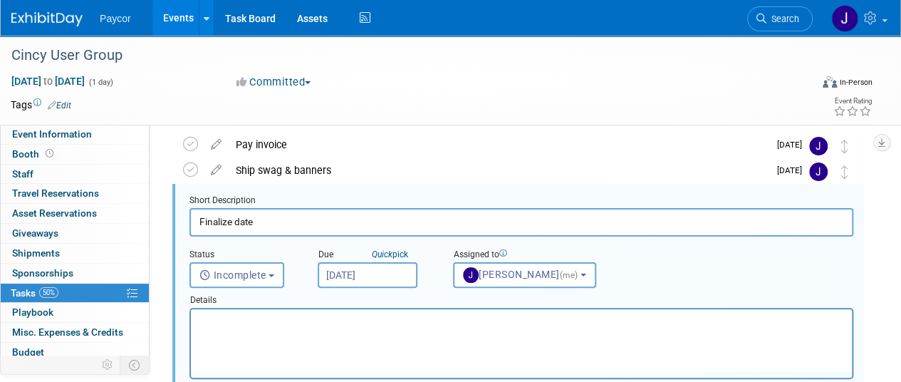
click at [165, 221] on div "Cincy User Group Sep 18, 2025 to Sep 18, 2025 (Going) Pay invoice Pro tip: Pres…" at bounding box center [511, 370] width 702 height 484
click at [74, 270] on link "0 Sponsorships 0" at bounding box center [75, 273] width 148 height 19
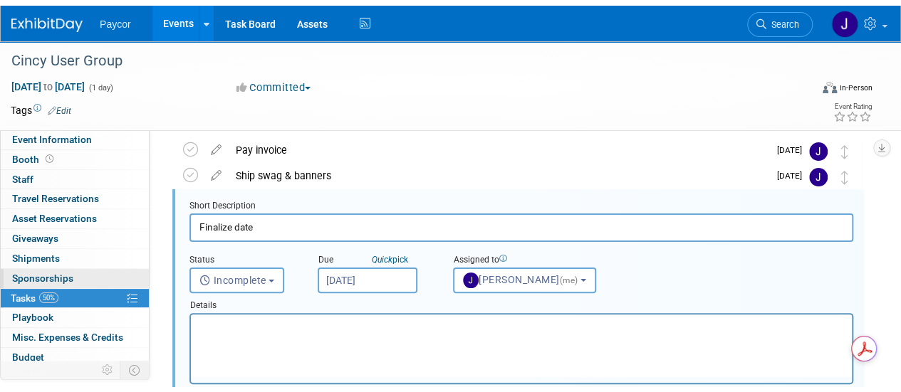
scroll to position [0, 0]
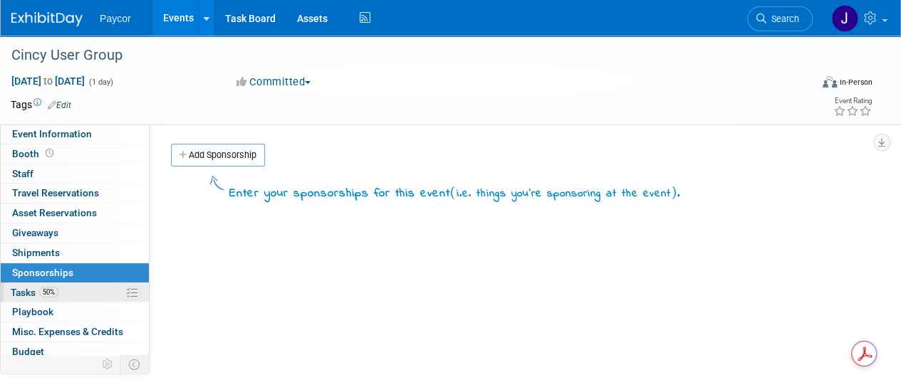
click at [78, 288] on link "50% Tasks 50%" at bounding box center [75, 292] width 148 height 19
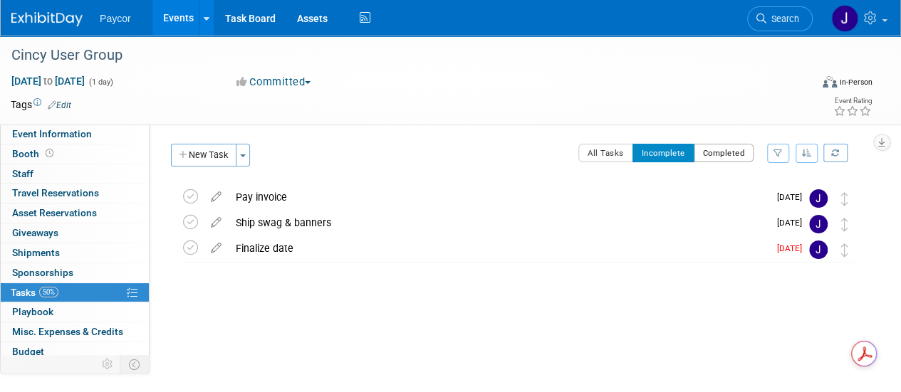
click at [720, 152] on button "Completed" at bounding box center [724, 153] width 61 height 19
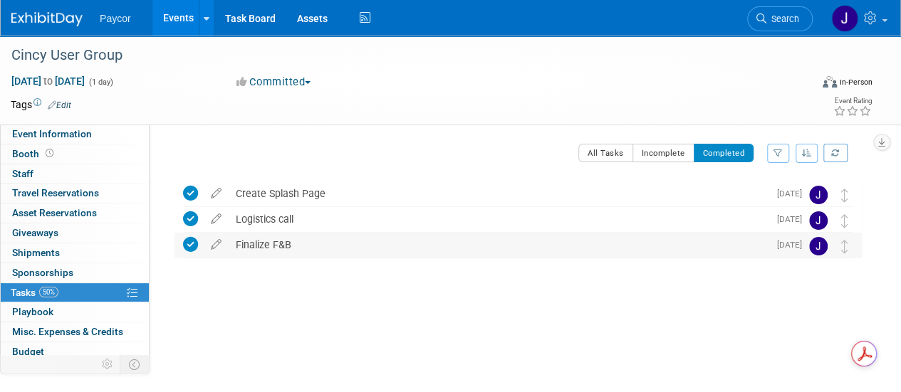
click at [192, 243] on icon at bounding box center [190, 244] width 15 height 15
click at [660, 155] on button "Incomplete" at bounding box center [663, 153] width 62 height 19
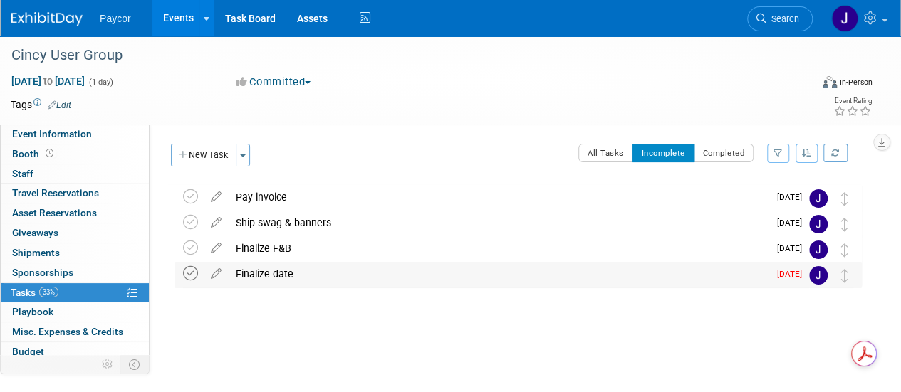
click at [192, 276] on icon at bounding box center [190, 273] width 15 height 15
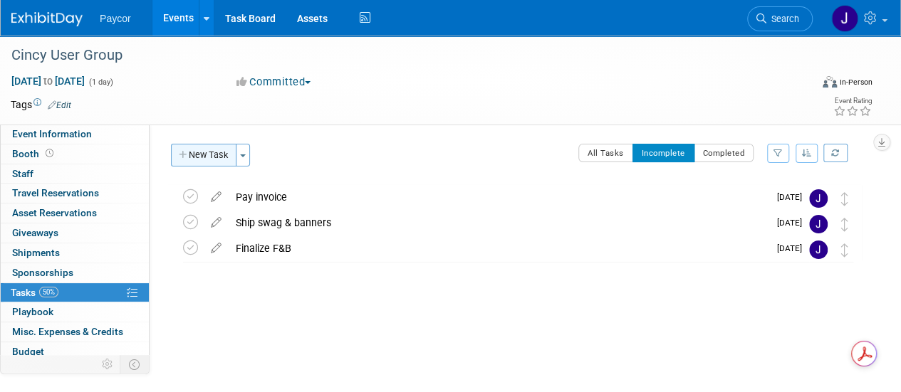
click at [225, 158] on button "New Task" at bounding box center [204, 155] width 66 height 23
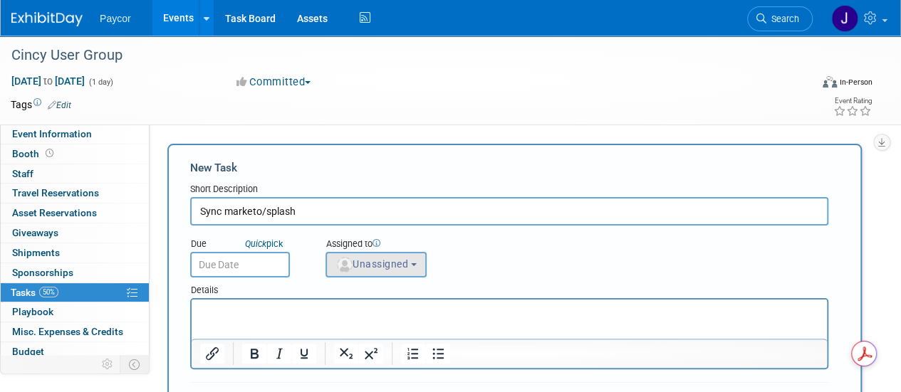
type input "Sync marketo/splash"
click at [365, 269] on span "Unassigned" at bounding box center [371, 264] width 73 height 11
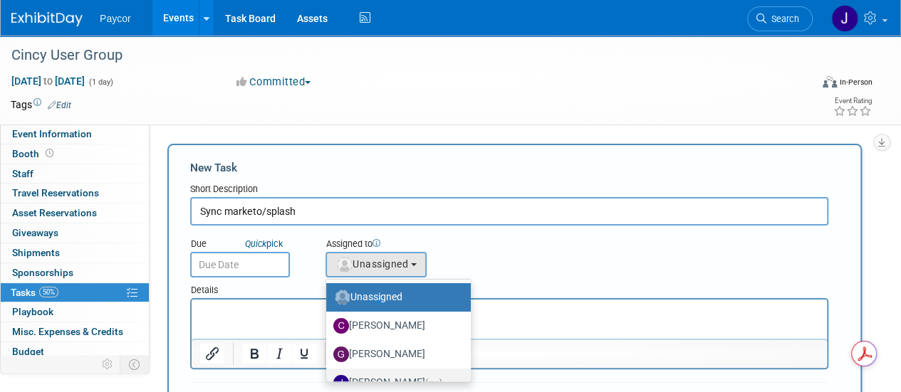
click at [383, 375] on label "Jenny Campbell (me)" at bounding box center [394, 383] width 123 height 23
click at [328, 377] on input "Jenny Campbell (me)" at bounding box center [323, 381] width 9 height 9
select select "5fa4a4d0-7ecb-44c4-b541-fab562a46234"
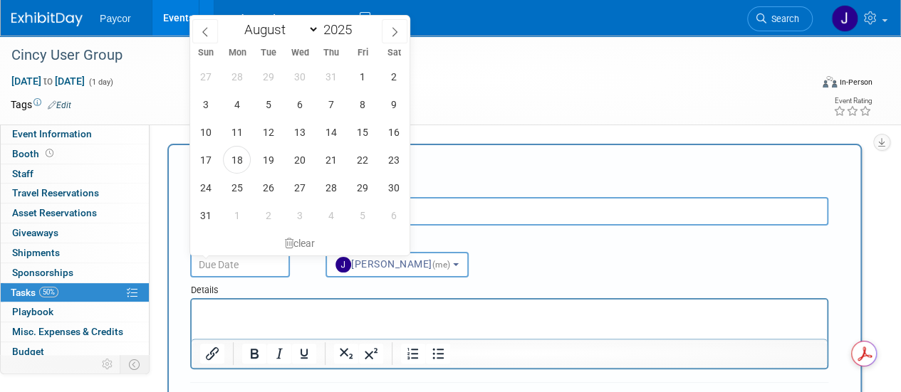
drag, startPoint x: 241, startPoint y: 271, endPoint x: 301, endPoint y: 284, distance: 61.2
click at [301, 284] on form "New Task Short Description Sync marketo/splash Due Quick pick (me) Unassigned (…" at bounding box center [514, 349] width 649 height 378
click at [301, 284] on div "Details" at bounding box center [509, 288] width 638 height 21
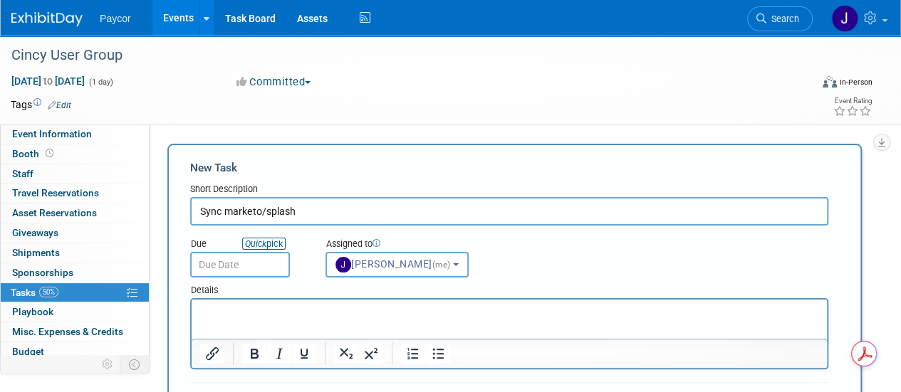
click at [275, 246] on link "Quick pick" at bounding box center [263, 244] width 43 height 12
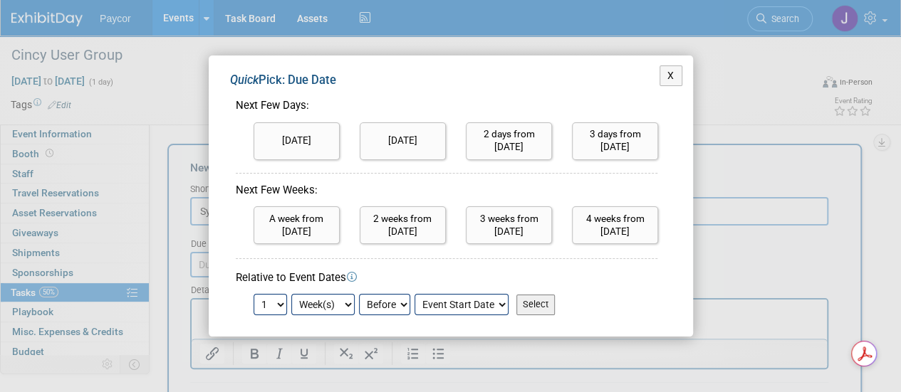
click at [276, 306] on select "1 2 3 4 5 6 7 8 9 10 11 12 13 14 15 16 17 18 19 20 21 22 23 24" at bounding box center [270, 304] width 33 height 21
select select "2"
click at [254, 294] on select "1 2 3 4 5 6 7 8 9 10 11 12 13 14 15 16 17 18 19 20 21 22 23 24" at bounding box center [270, 304] width 33 height 21
click at [528, 308] on input "Select" at bounding box center [535, 305] width 38 height 20
type input "Sep 4, 2025"
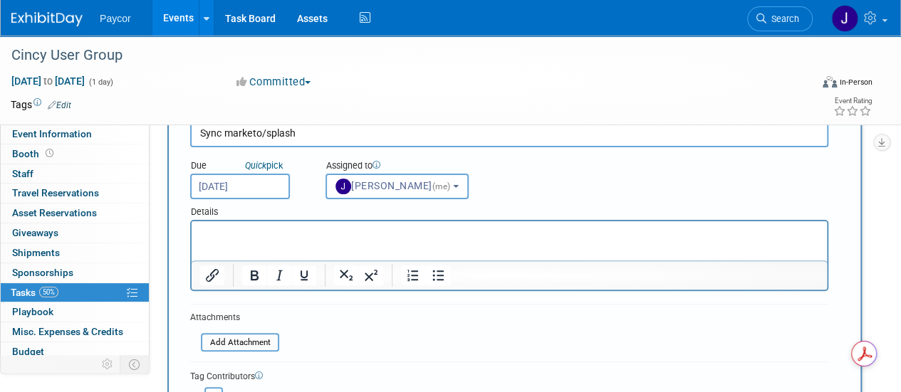
scroll to position [251, 0]
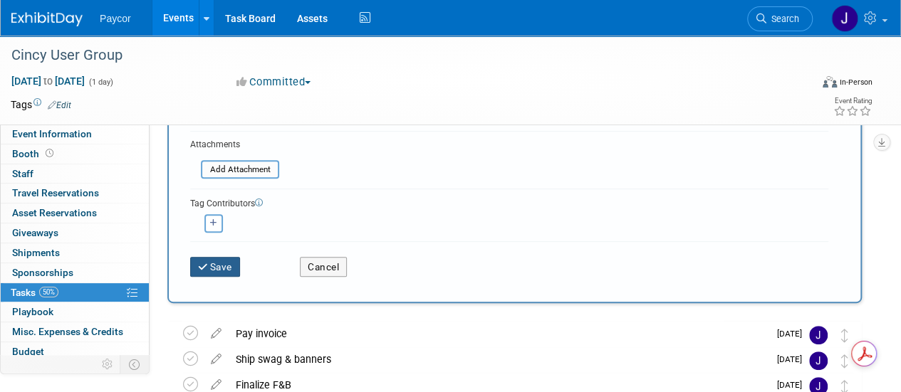
click at [231, 271] on button "Save" at bounding box center [215, 267] width 50 height 20
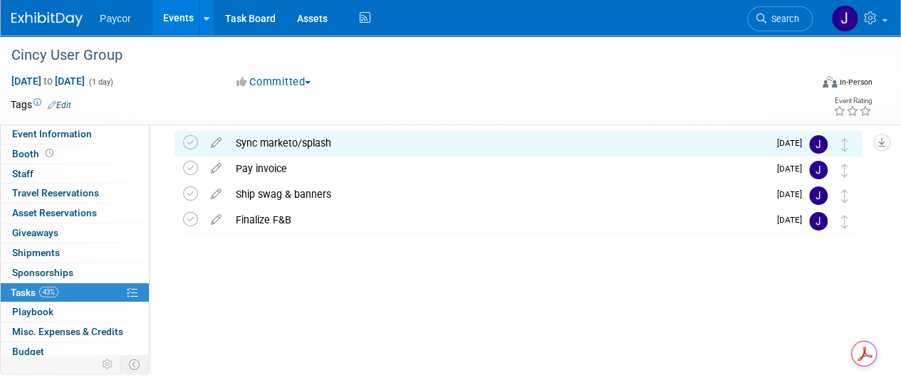
scroll to position [0, 0]
